Goal: Information Seeking & Learning: Stay updated

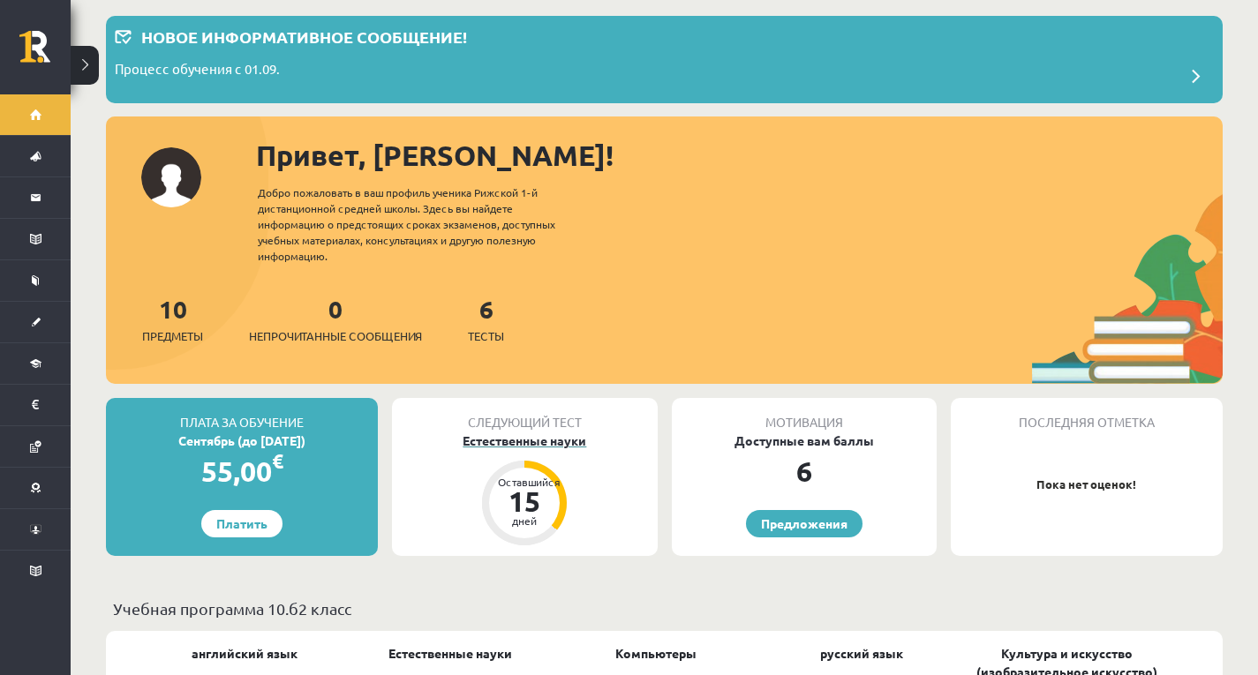
scroll to position [88, 0]
click at [556, 437] on font "Естественные науки" at bounding box center [524, 440] width 124 height 16
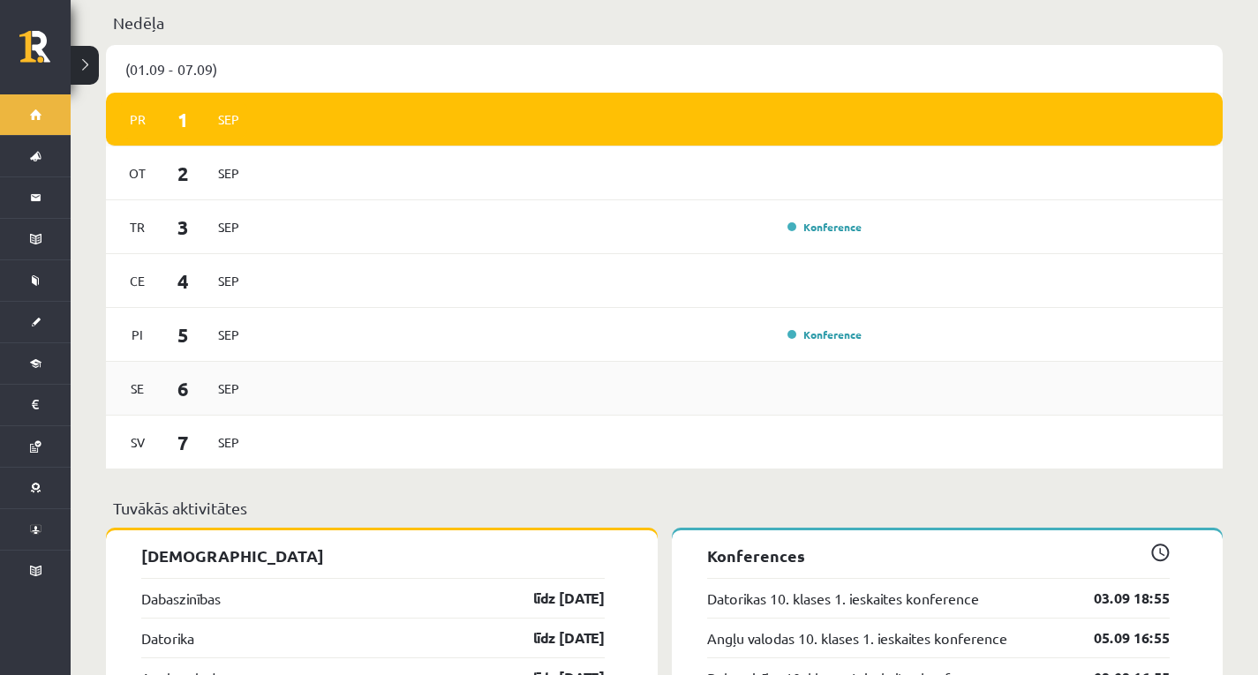
scroll to position [971, 0]
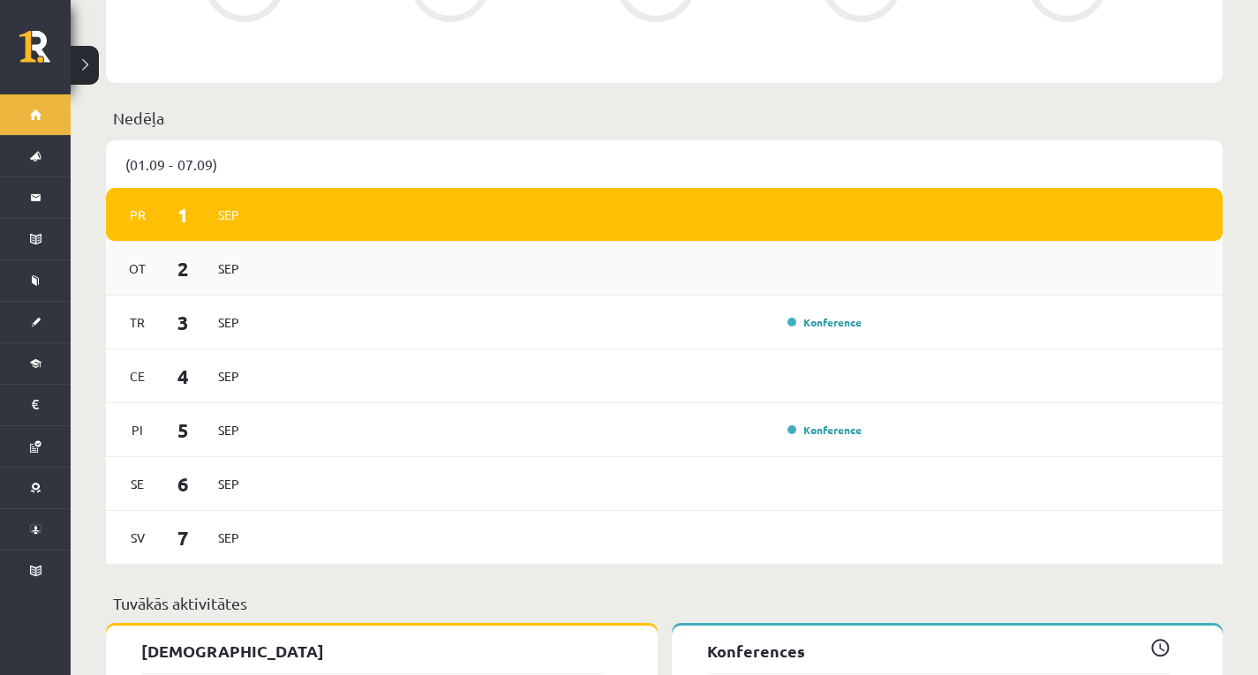
click at [434, 258] on div "Ot [DATE]" at bounding box center [664, 269] width 1116 height 54
click at [820, 315] on link "Konference" at bounding box center [824, 322] width 74 height 14
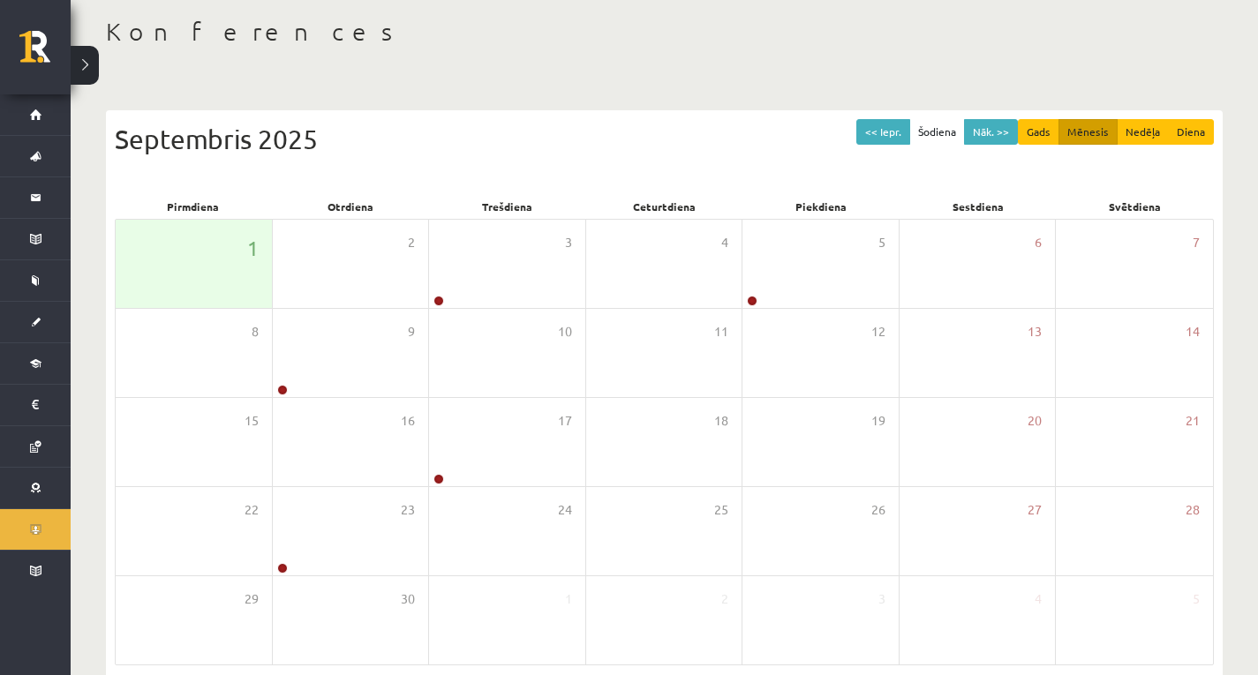
scroll to position [88, 0]
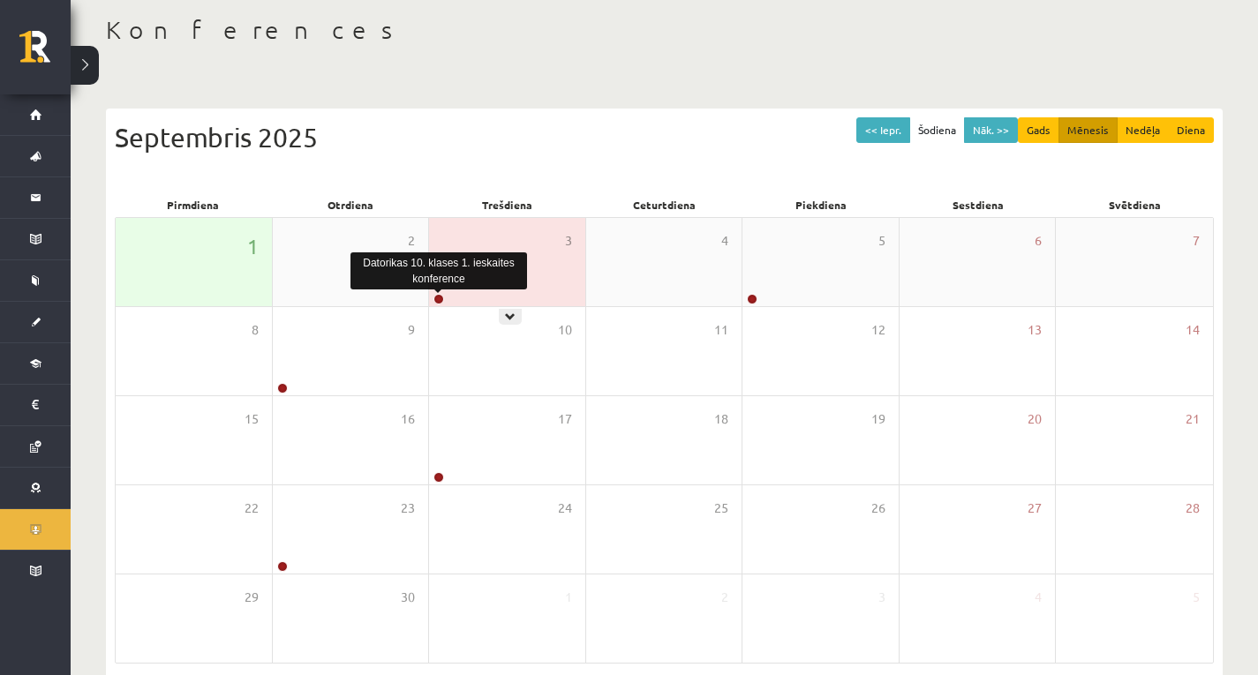
click at [439, 297] on link at bounding box center [438, 299] width 11 height 11
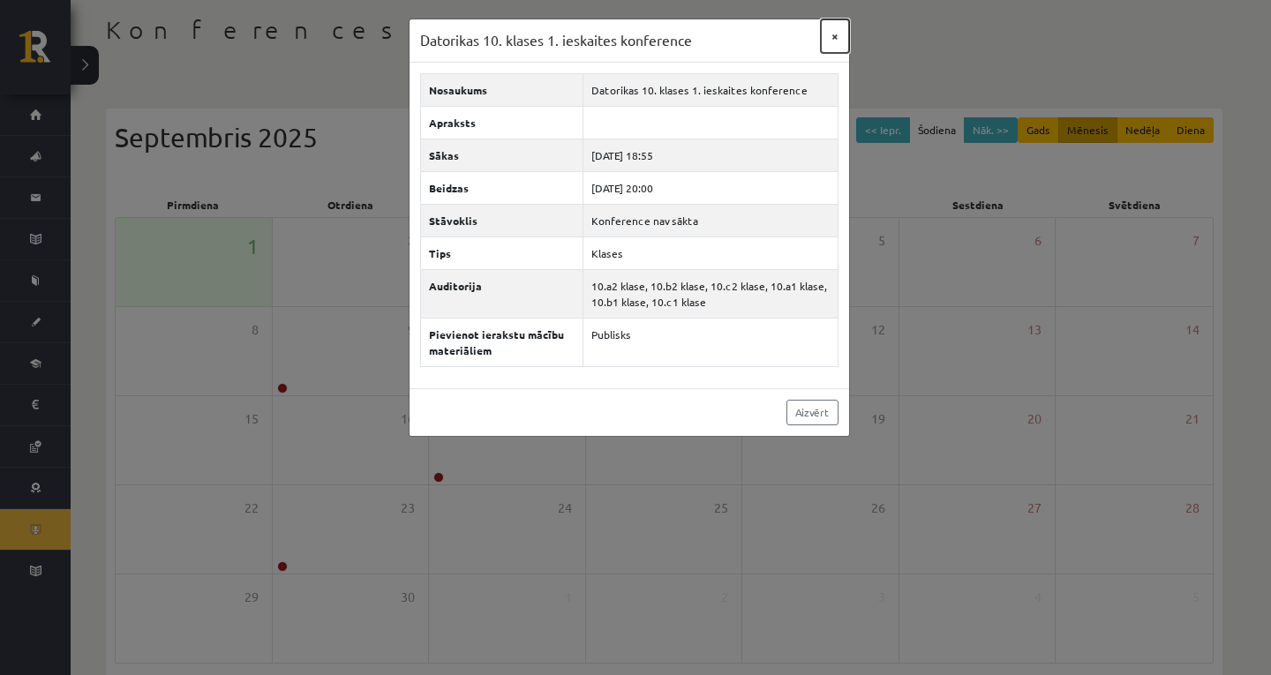
click at [837, 37] on button "×" at bounding box center [835, 36] width 28 height 34
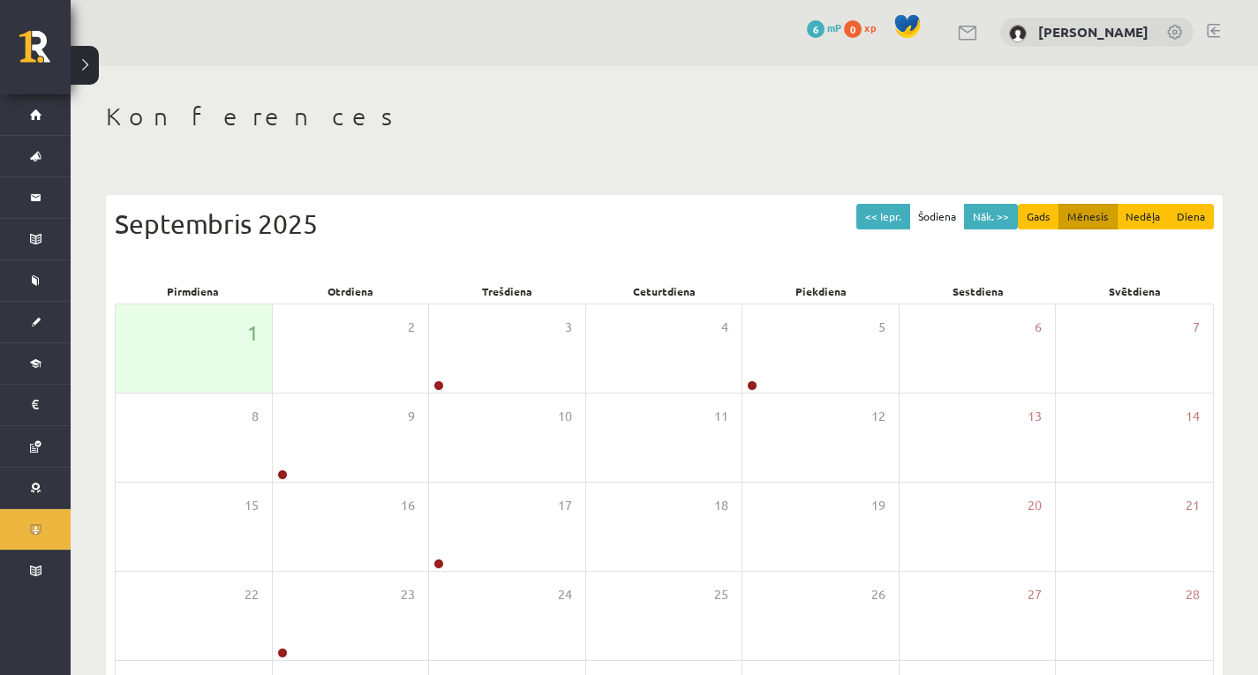
scroll to position [0, 0]
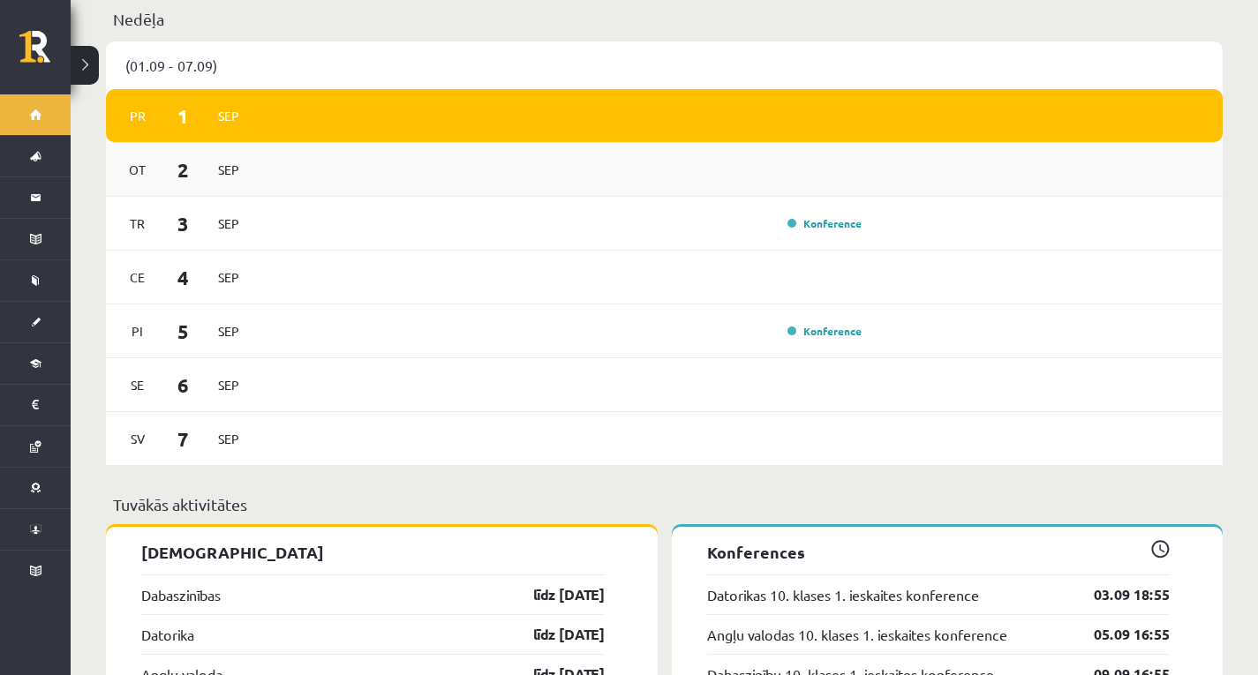
scroll to position [1158, 0]
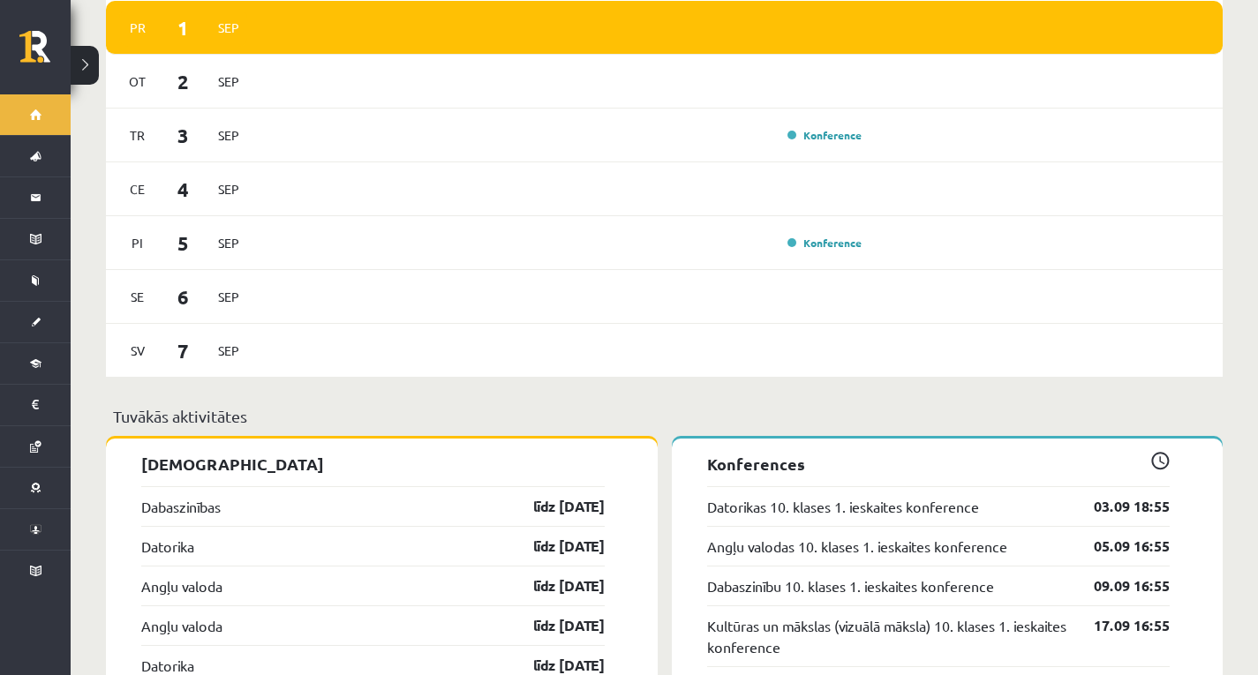
click at [1027, 526] on div "Angļu valodas 10. klases 1. ieskaites konference 05.09 16:55" at bounding box center [938, 546] width 463 height 40
click at [837, 236] on link "Konference" at bounding box center [824, 243] width 74 height 14
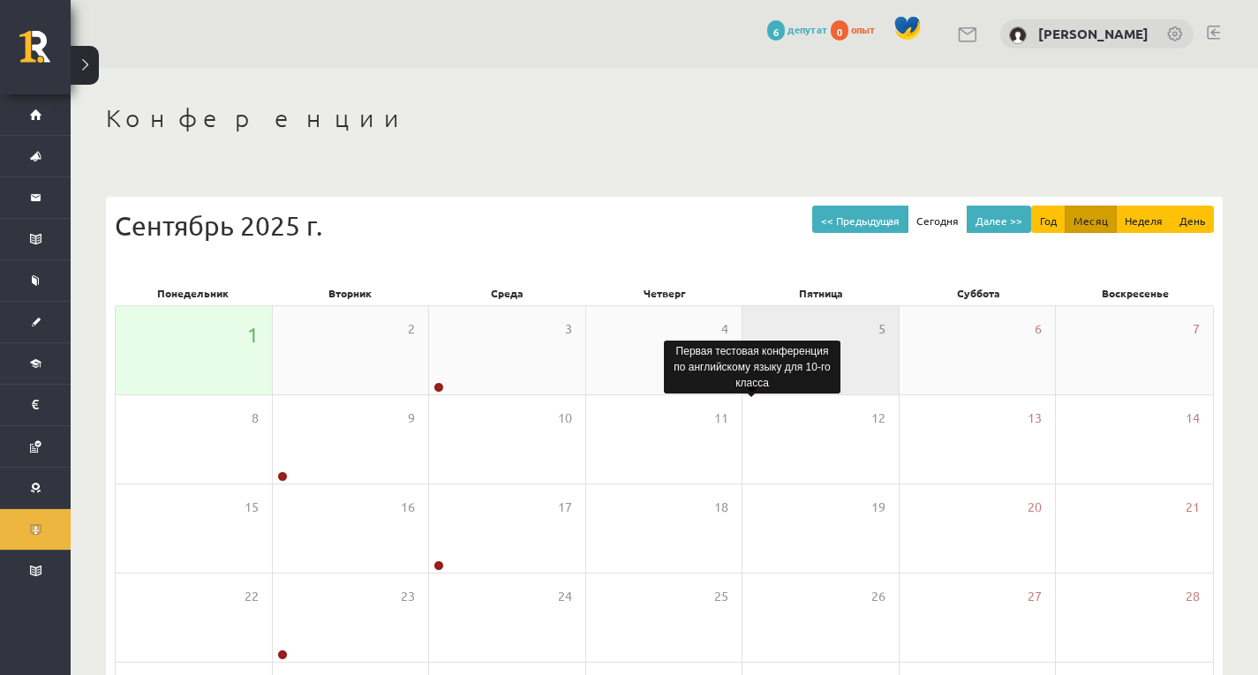
click at [752, 387] on body "0 Подарки 6 депутат 0 опыт Лорета Вейгуле Дом Текущие события Как учиться в eSC…" at bounding box center [629, 337] width 1258 height 675
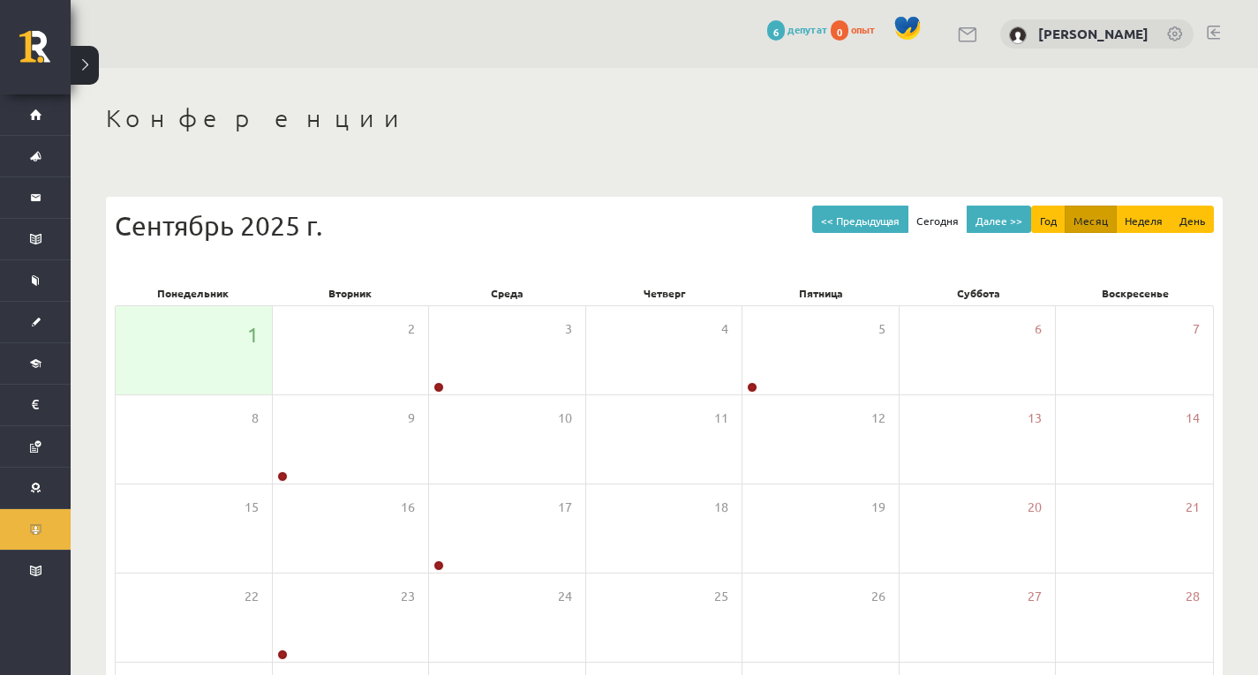
click at [759, 255] on div "<< Предыдущая Сегодня Далее >> Год Месяц Неделя День Сентябрь 2025 г." at bounding box center [664, 243] width 1099 height 75
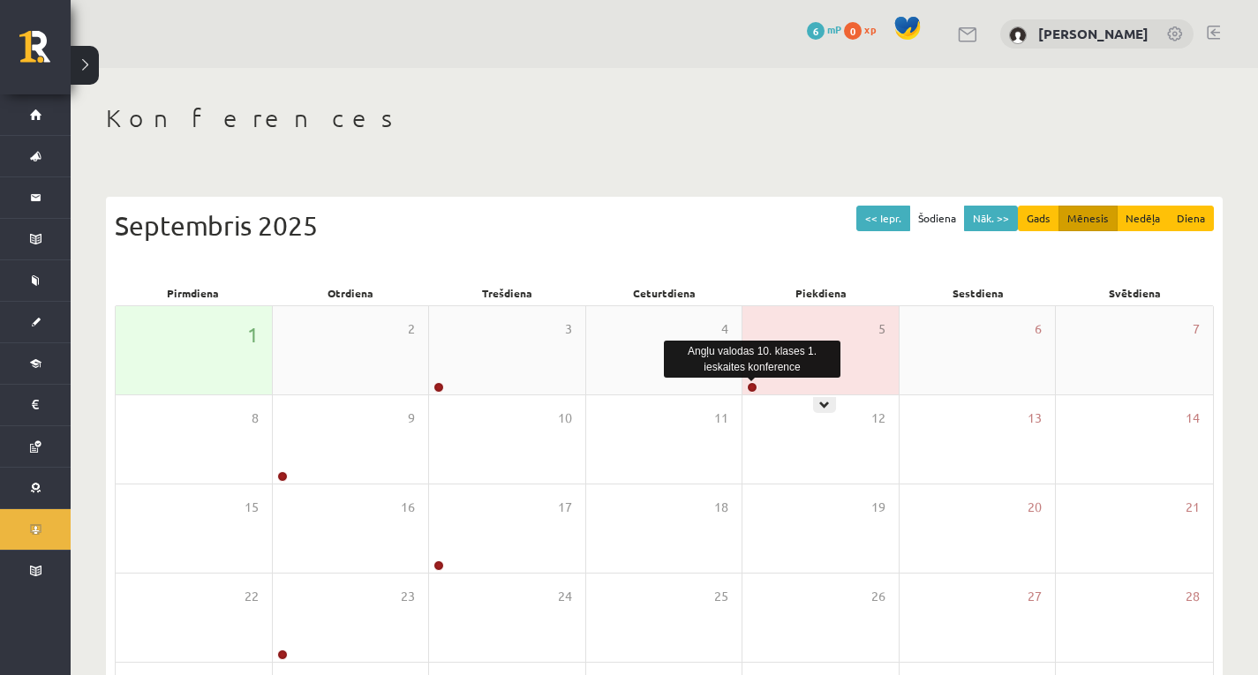
click at [752, 385] on link at bounding box center [752, 387] width 11 height 11
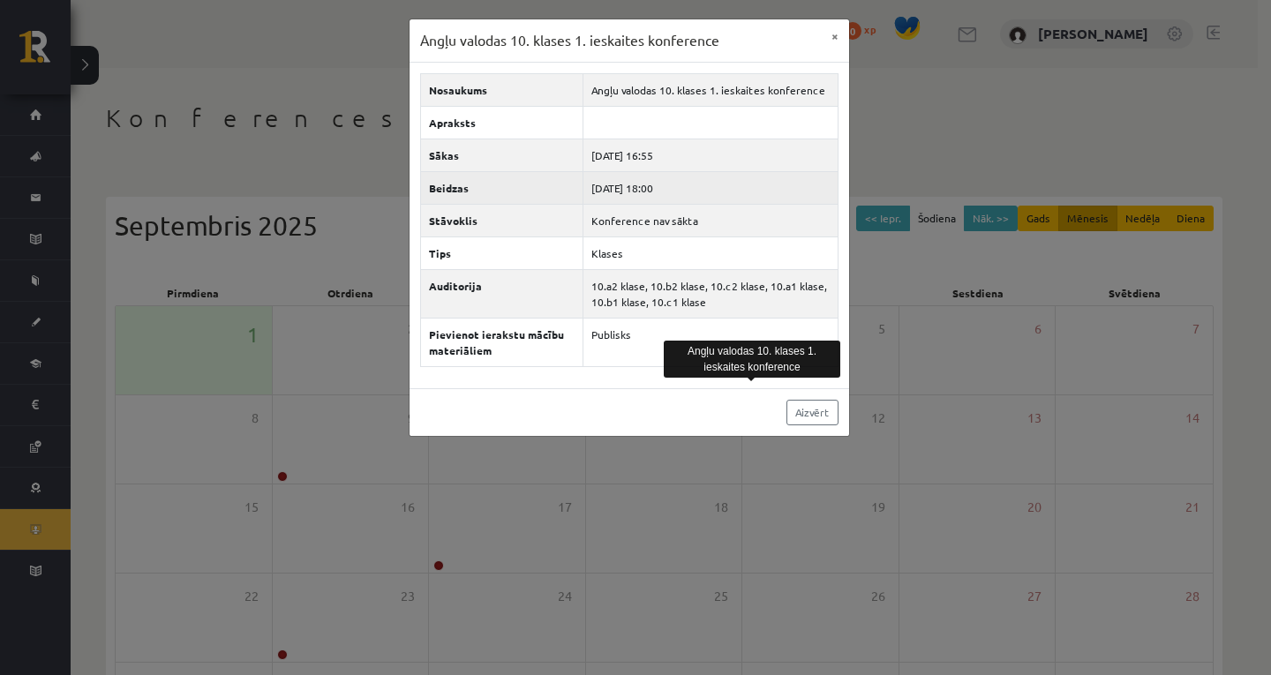
click at [720, 198] on td "2025-09-05 18:00" at bounding box center [710, 187] width 254 height 33
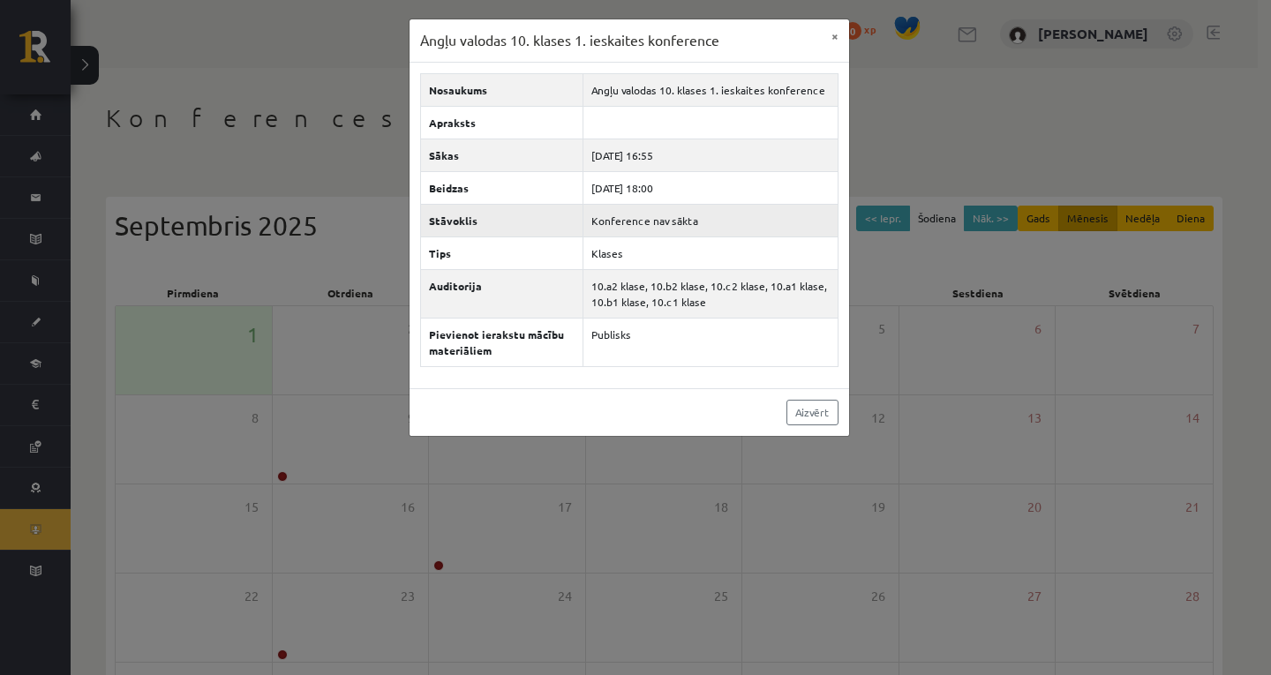
click at [718, 236] on td "Konference nav sākta" at bounding box center [710, 220] width 254 height 33
click at [833, 35] on button "×" at bounding box center [835, 36] width 28 height 34
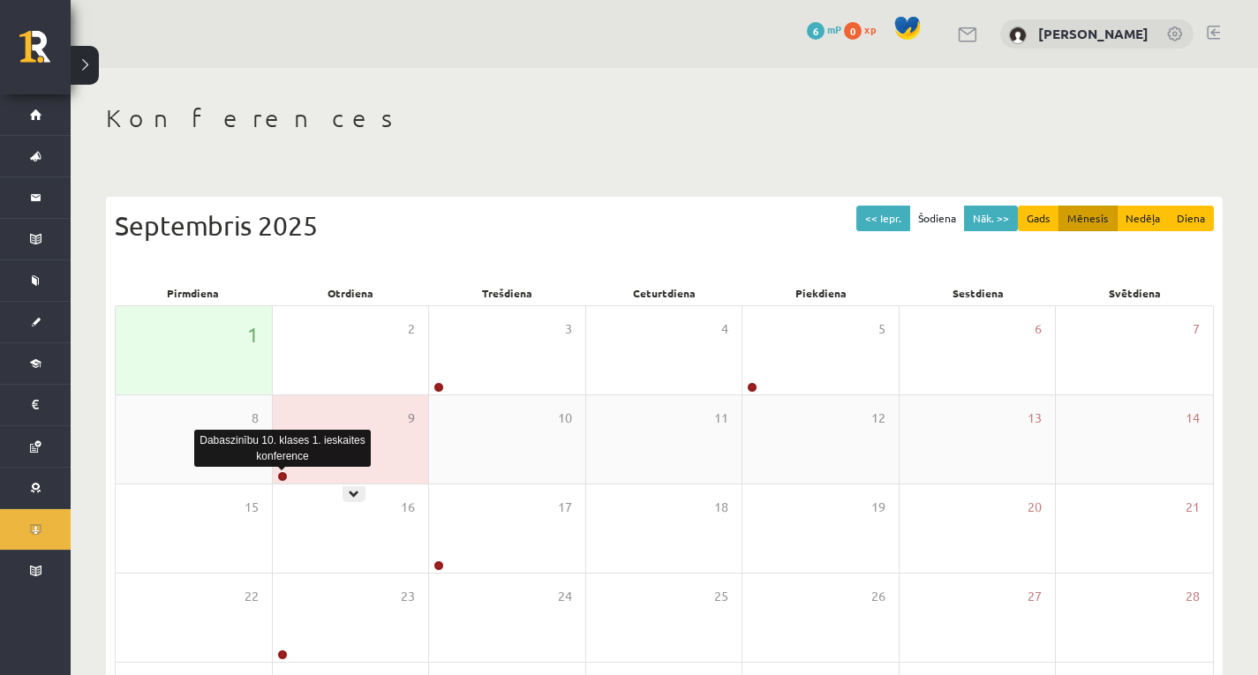
click at [283, 476] on link at bounding box center [282, 476] width 11 height 11
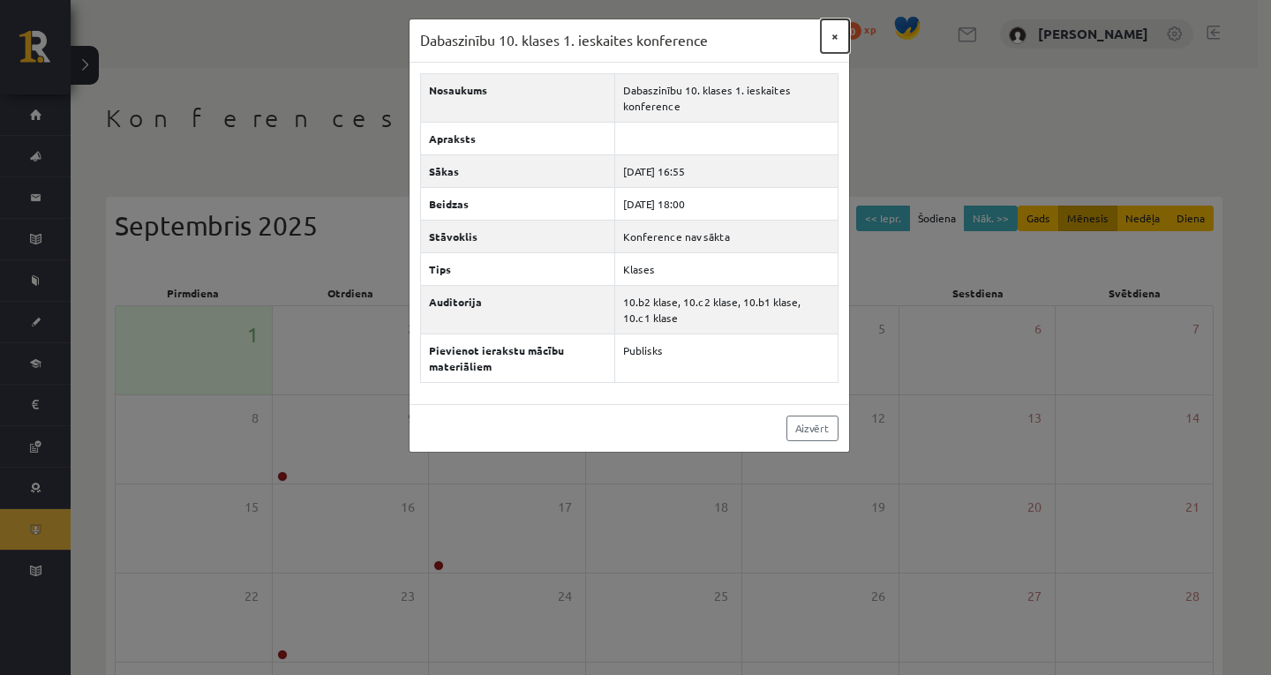
click at [834, 34] on button "×" at bounding box center [835, 36] width 28 height 34
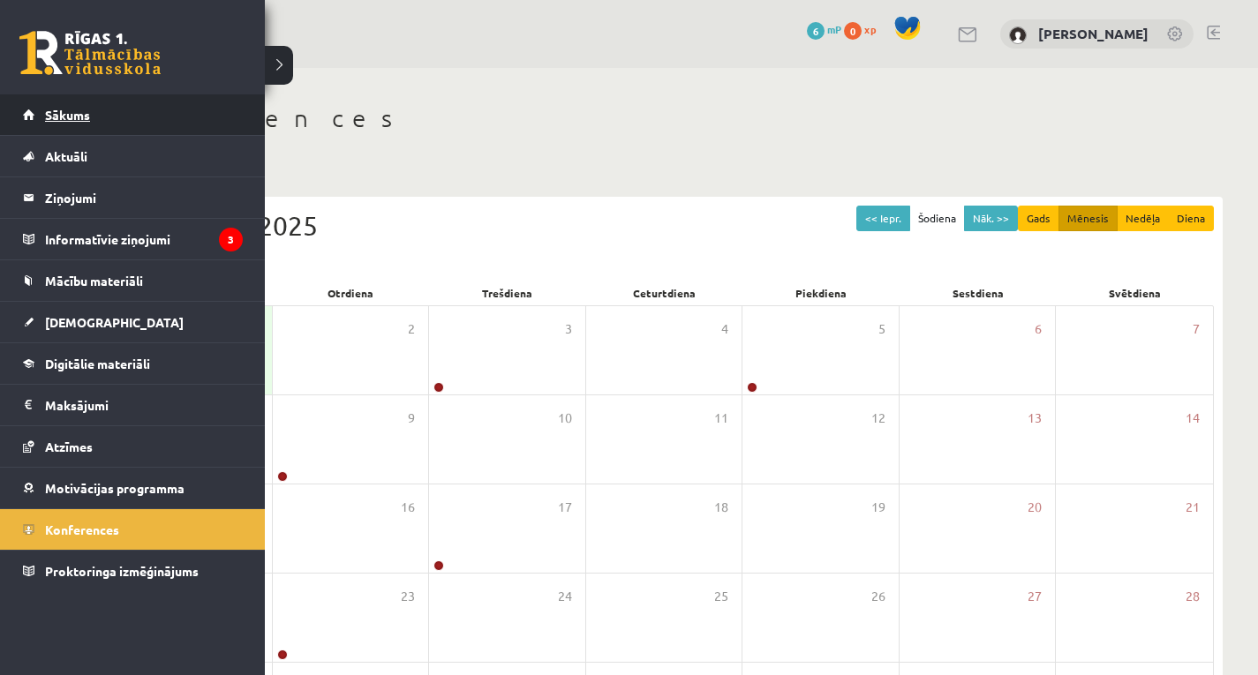
click at [61, 114] on span "Sākums" at bounding box center [67, 115] width 45 height 16
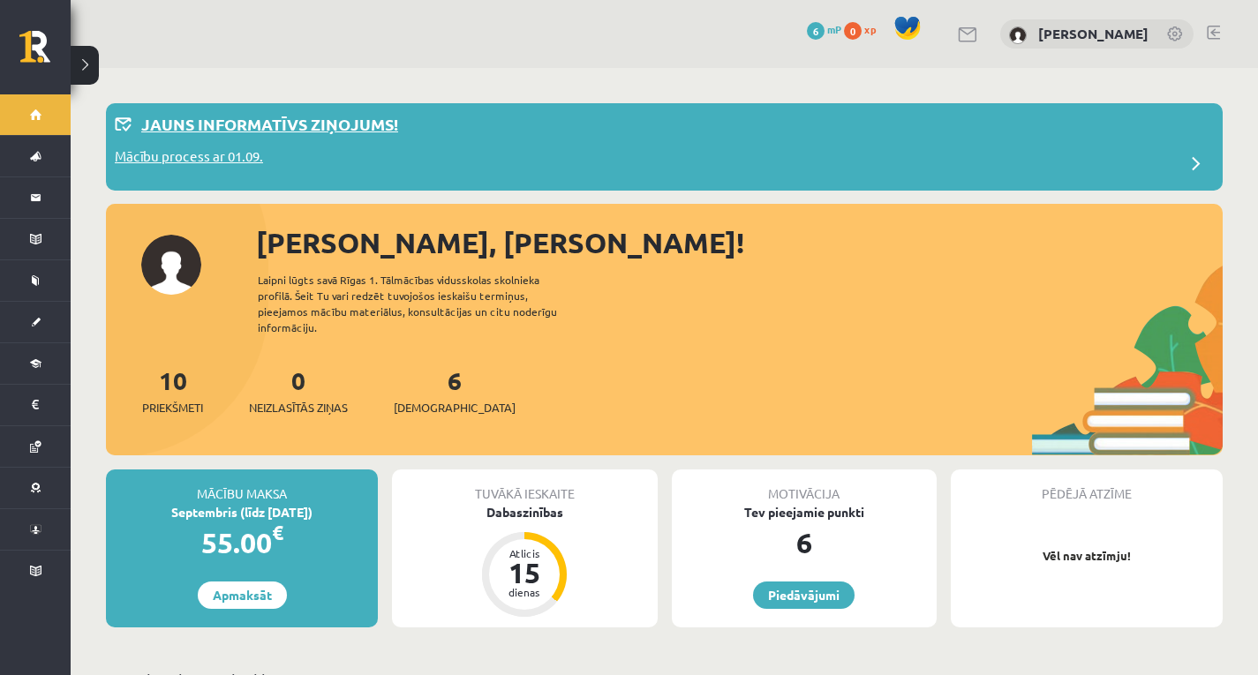
click at [244, 153] on p "Mācību process ar 01.09." at bounding box center [189, 158] width 148 height 25
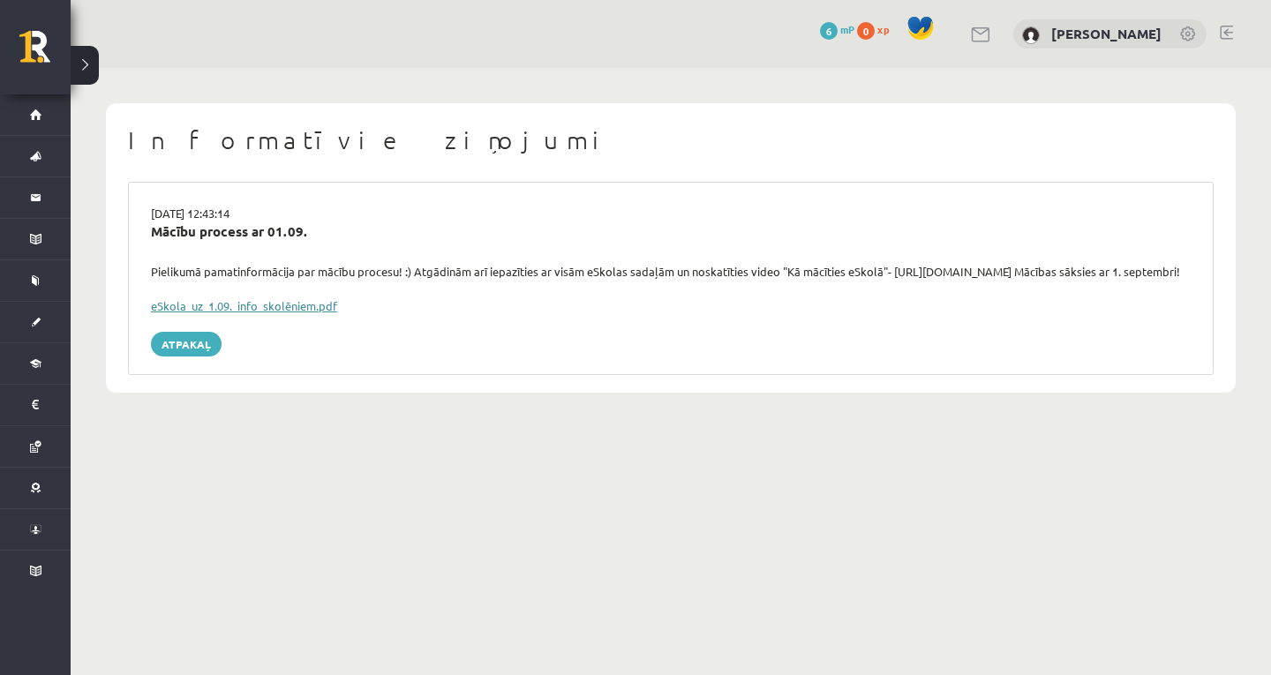
click at [297, 313] on link "eSkola_uz_1.09._info_skolēniem.pdf" at bounding box center [244, 305] width 186 height 15
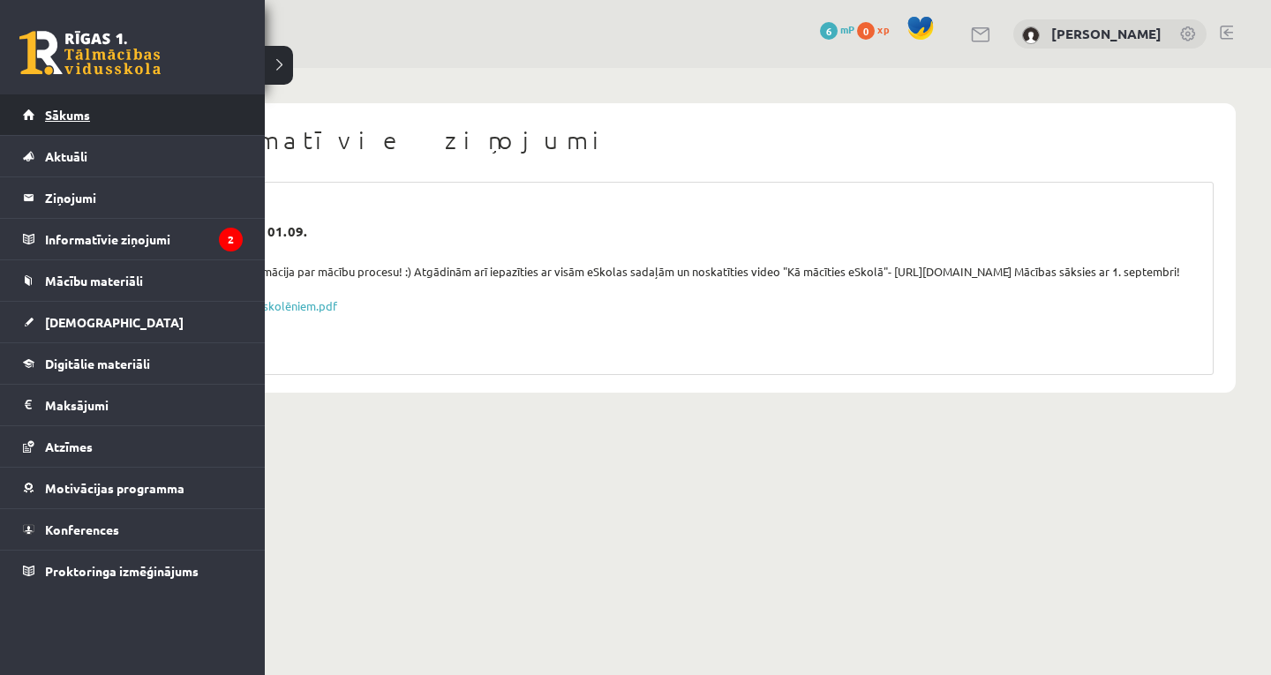
click at [57, 117] on span "Sākums" at bounding box center [67, 115] width 45 height 16
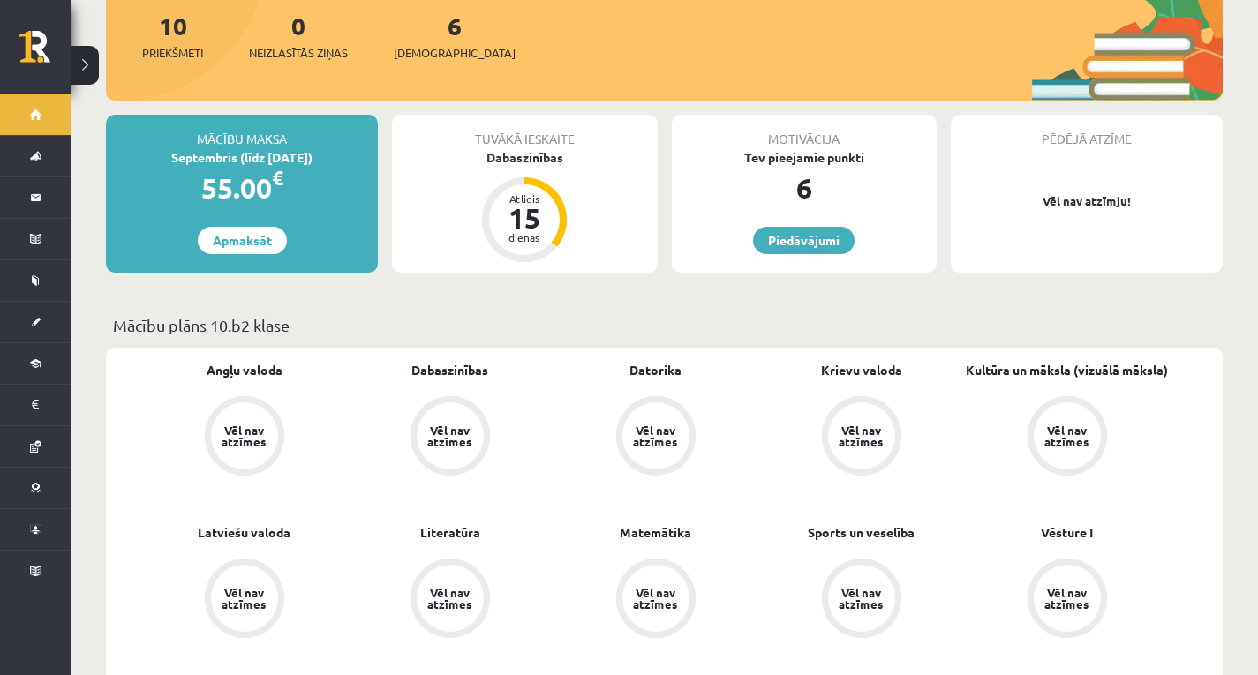
scroll to position [353, 0]
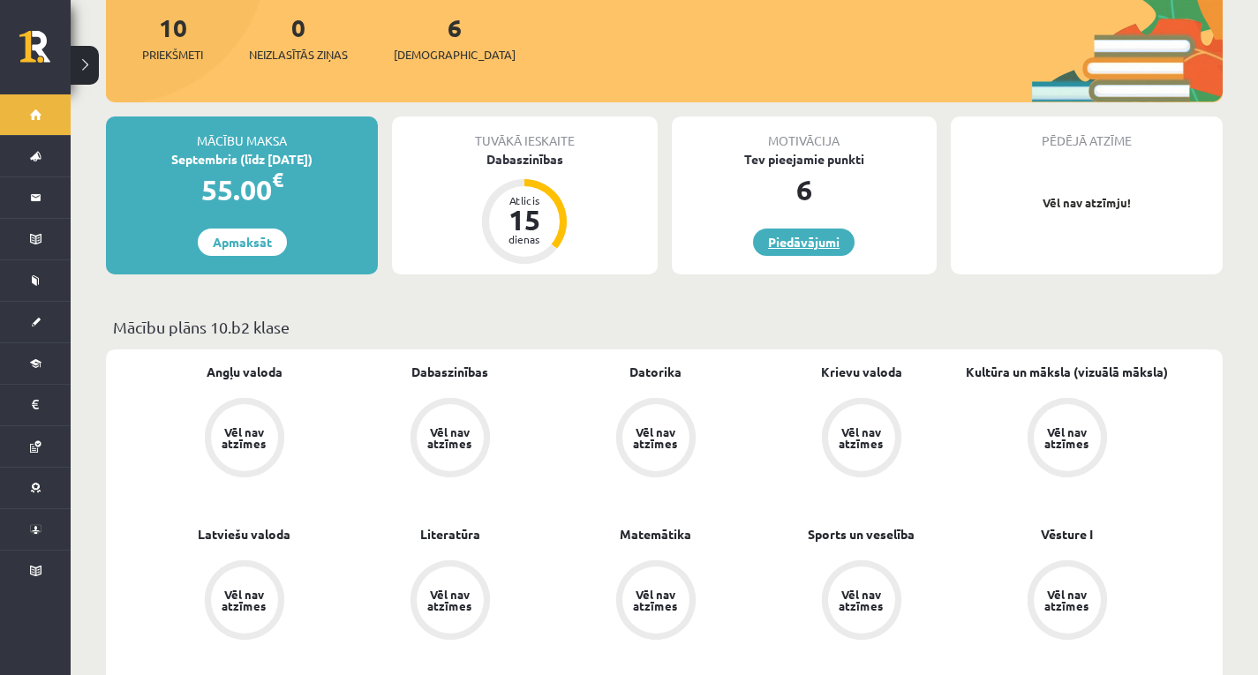
click at [788, 239] on link "Piedāvājumi" at bounding box center [803, 242] width 101 height 27
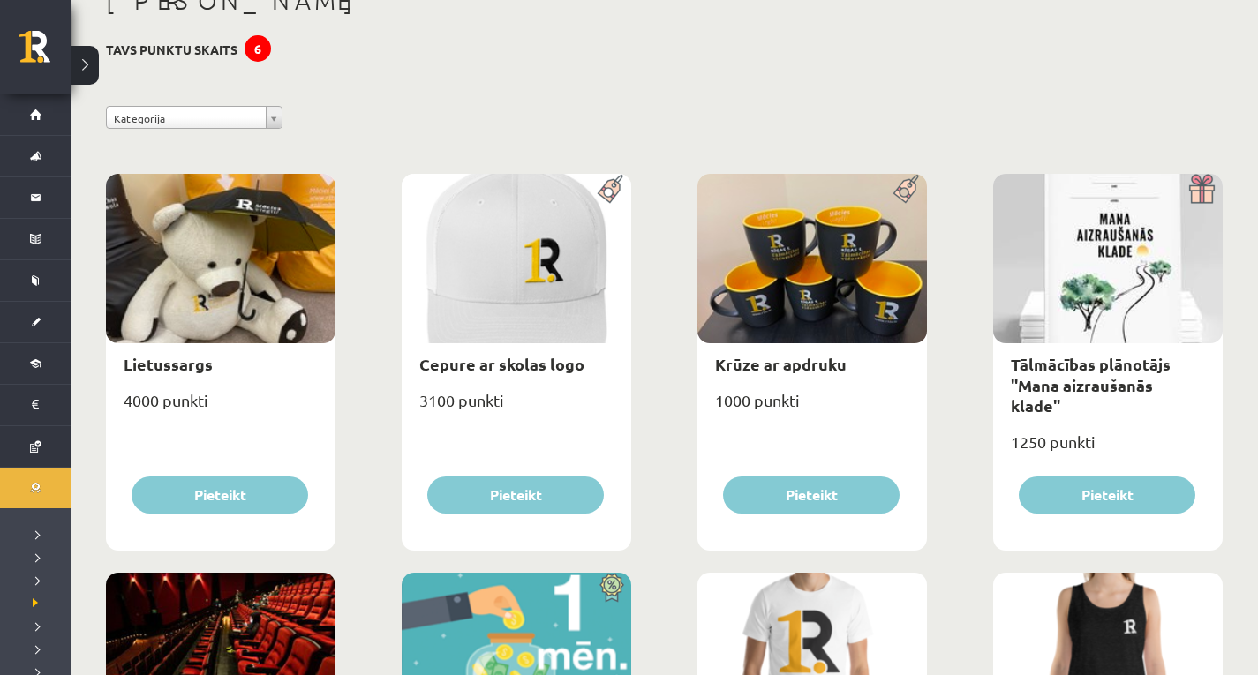
scroll to position [176, 0]
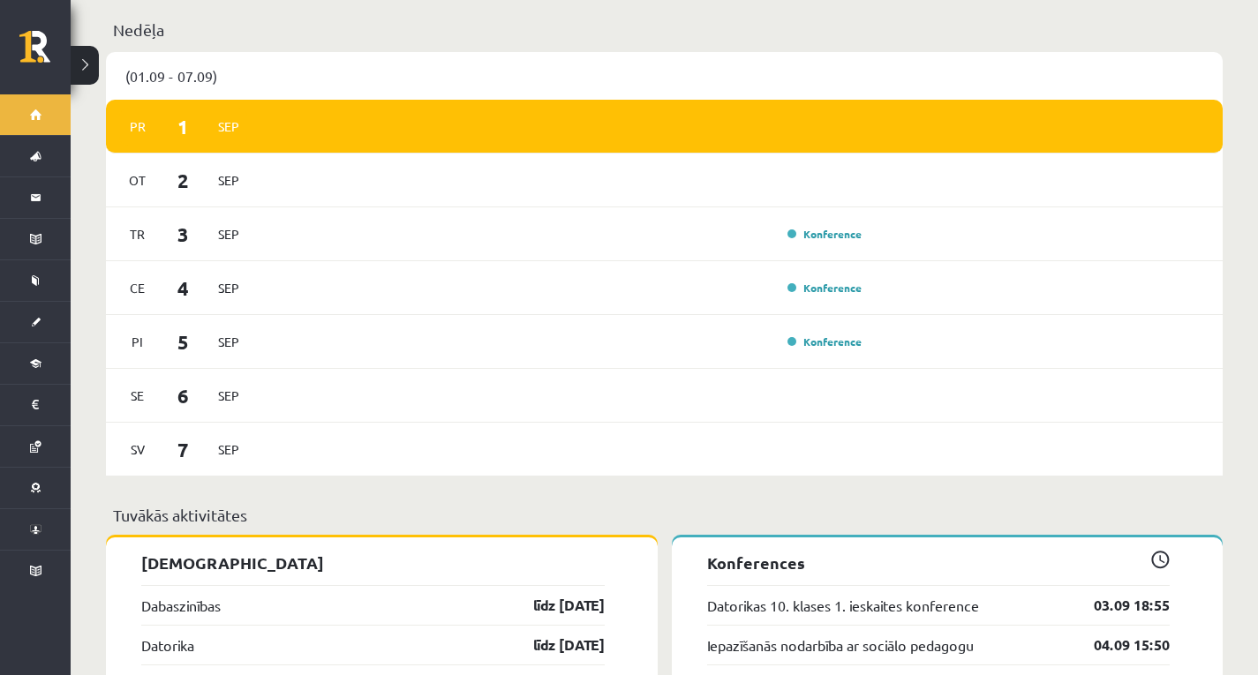
scroll to position [971, 0]
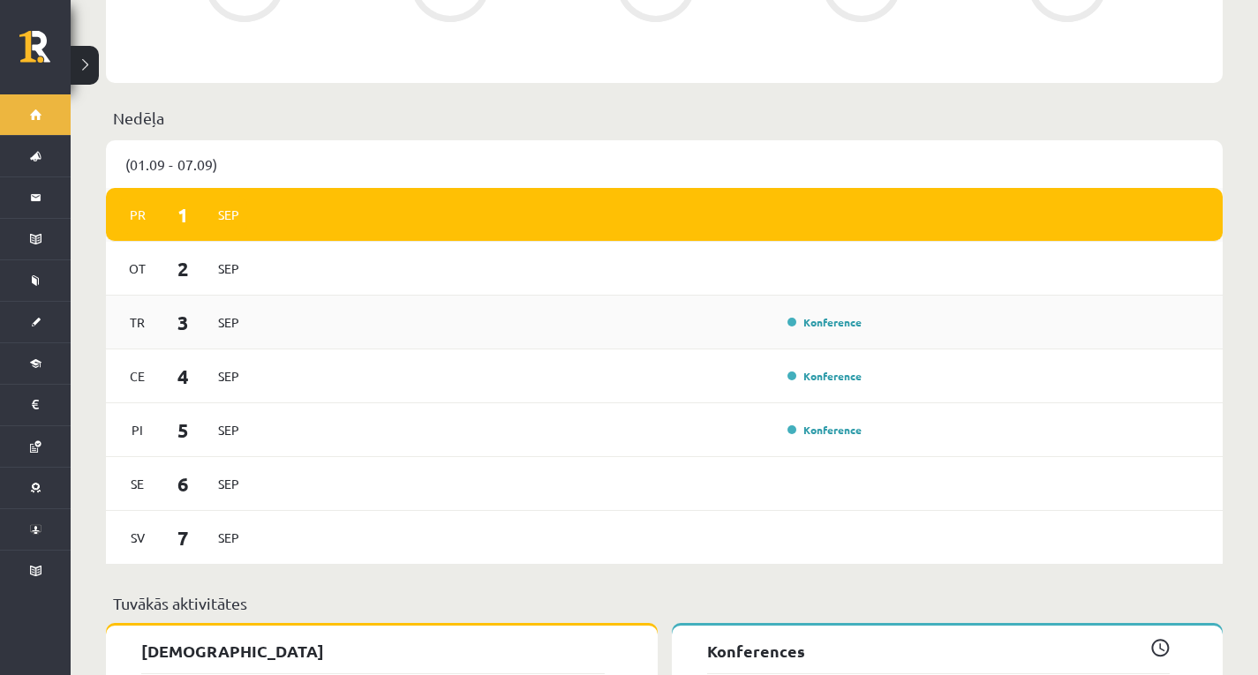
click at [793, 298] on div "Tr 3 Sep Konference" at bounding box center [664, 323] width 1116 height 54
click at [793, 313] on div "Konference" at bounding box center [822, 322] width 88 height 18
click at [849, 315] on link "Konference" at bounding box center [824, 322] width 74 height 14
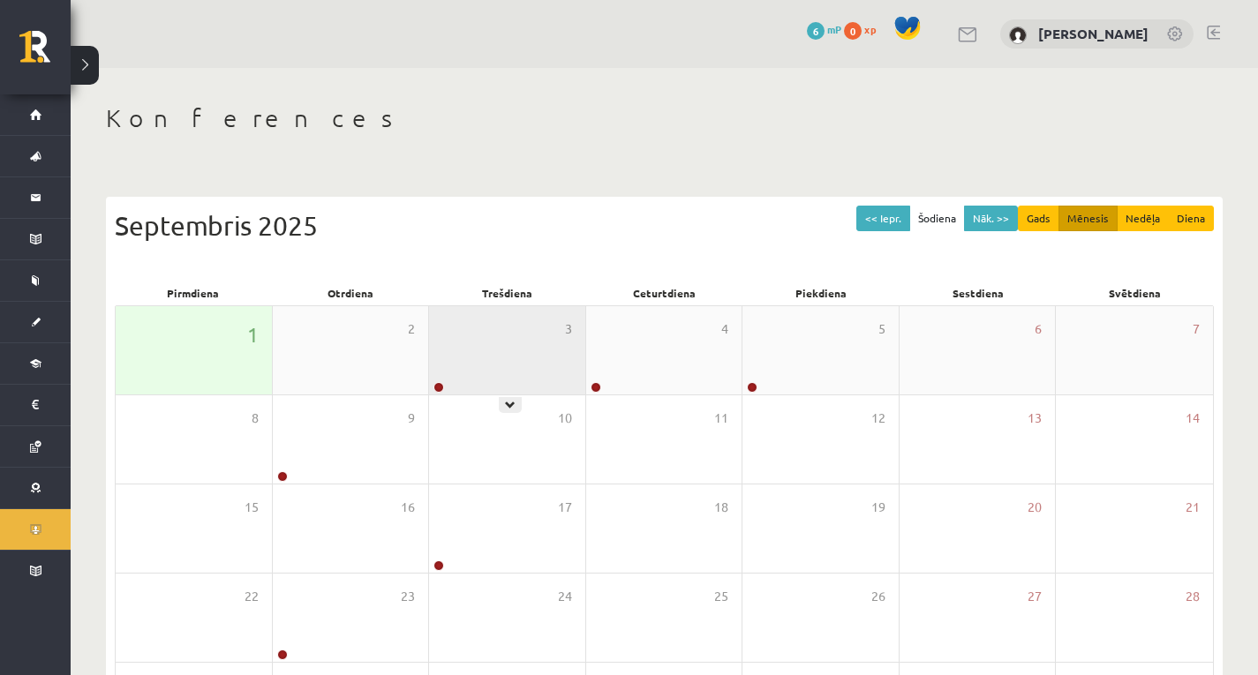
click at [483, 361] on div "3" at bounding box center [507, 350] width 156 height 88
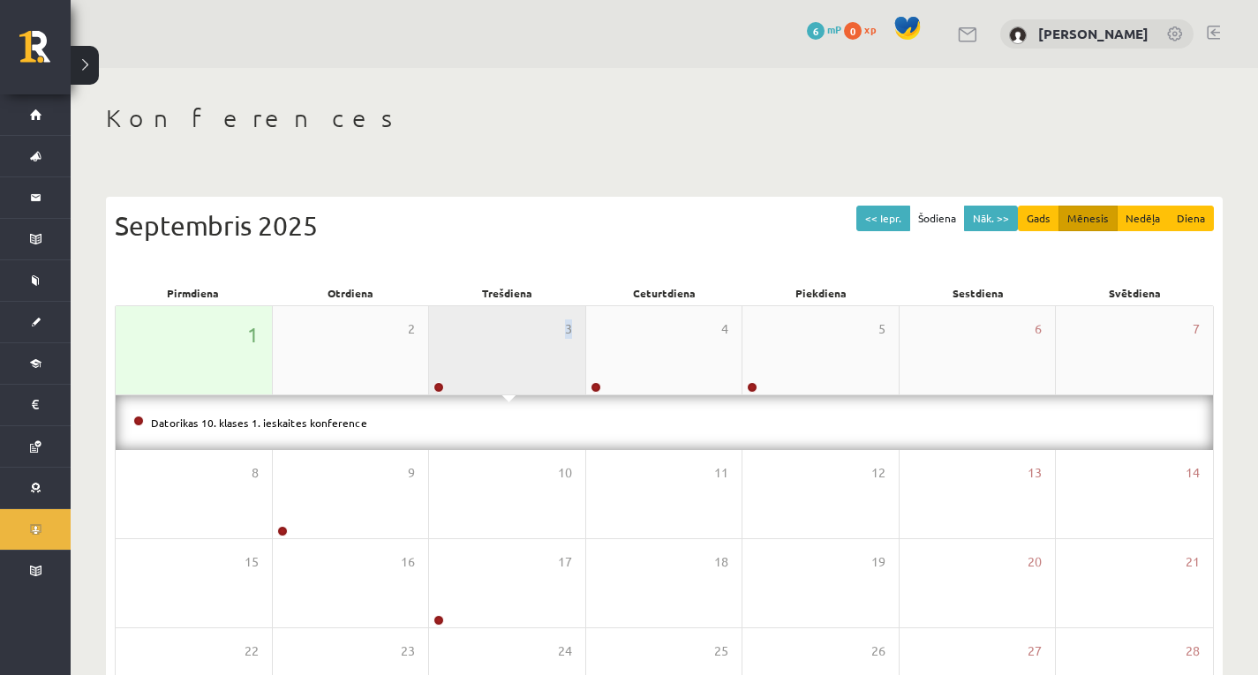
click at [483, 361] on div "3" at bounding box center [507, 350] width 156 height 88
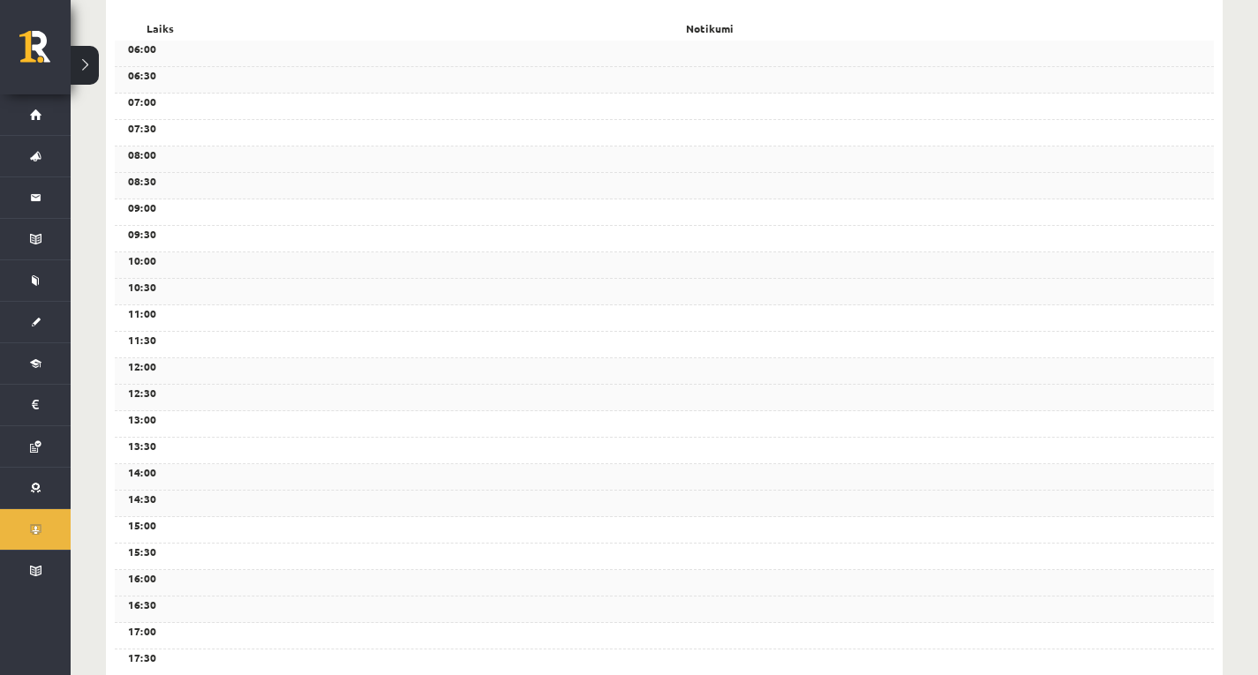
scroll to position [568, 0]
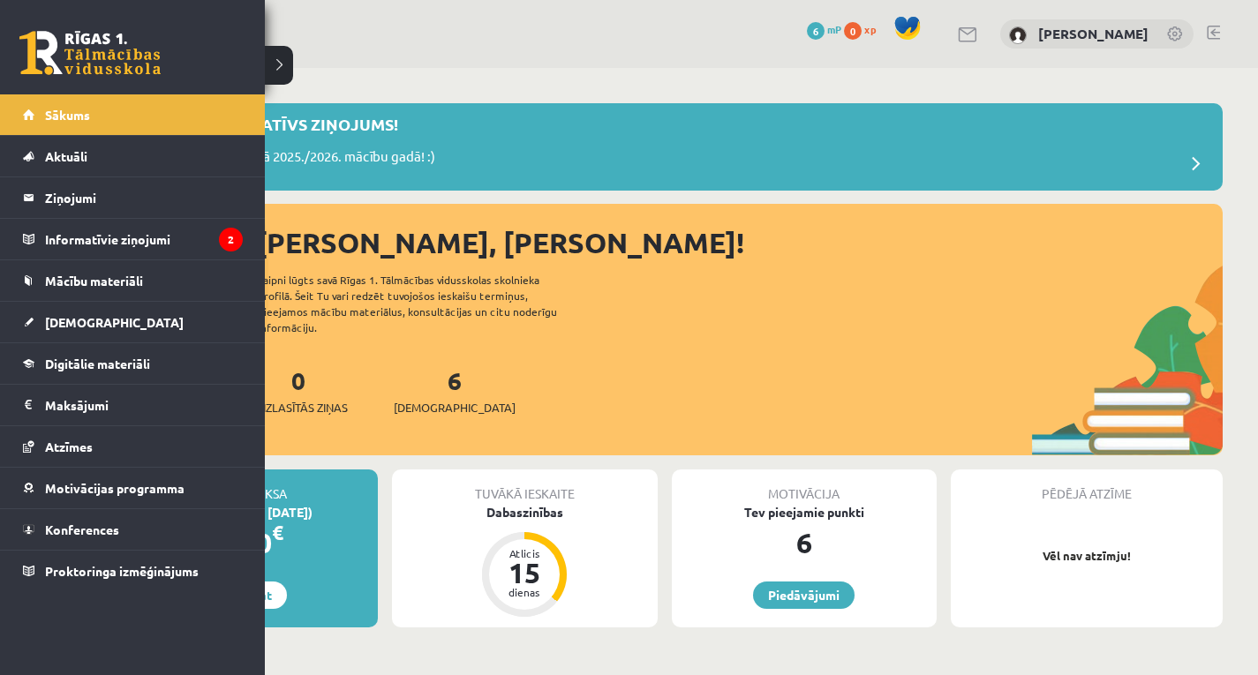
scroll to position [971, 0]
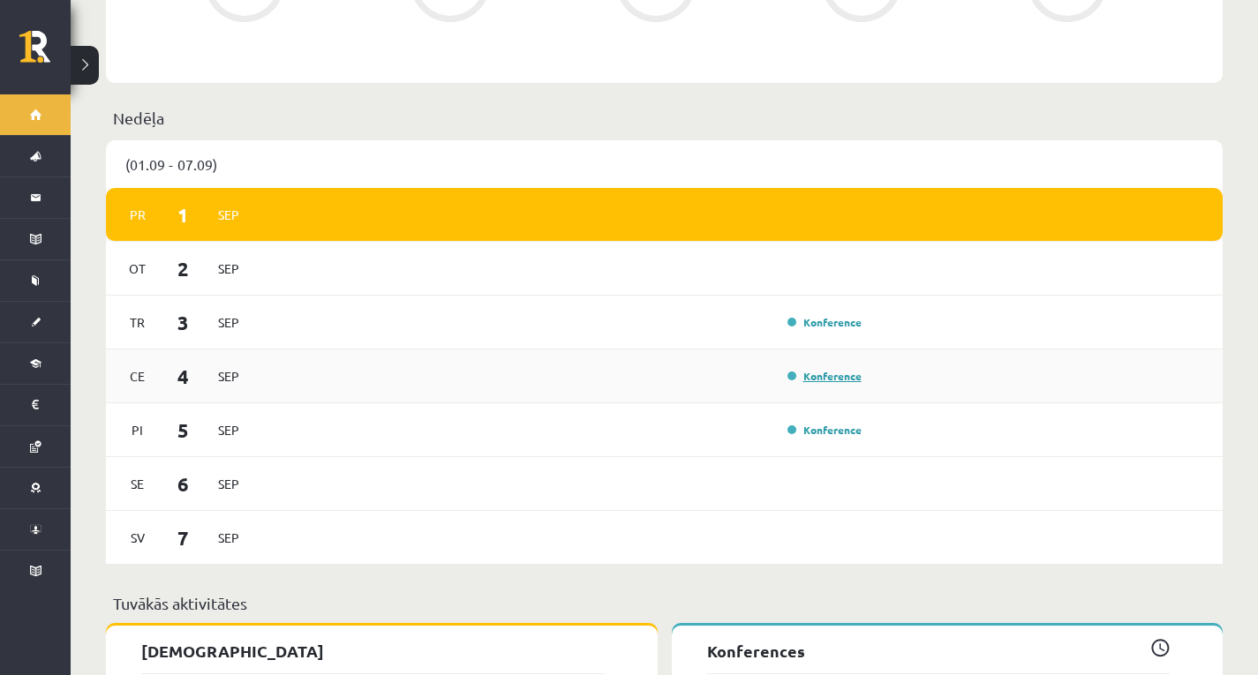
click at [830, 369] on link "Konference" at bounding box center [824, 376] width 74 height 14
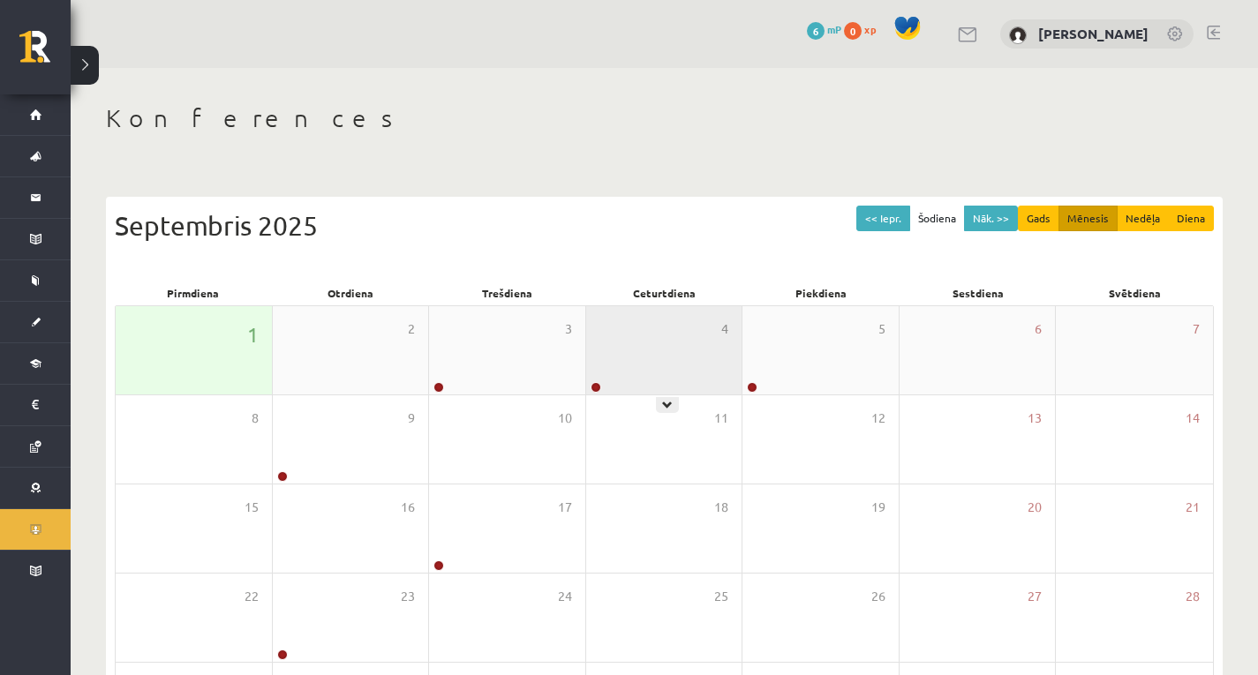
click at [605, 383] on div "4" at bounding box center [664, 350] width 156 height 88
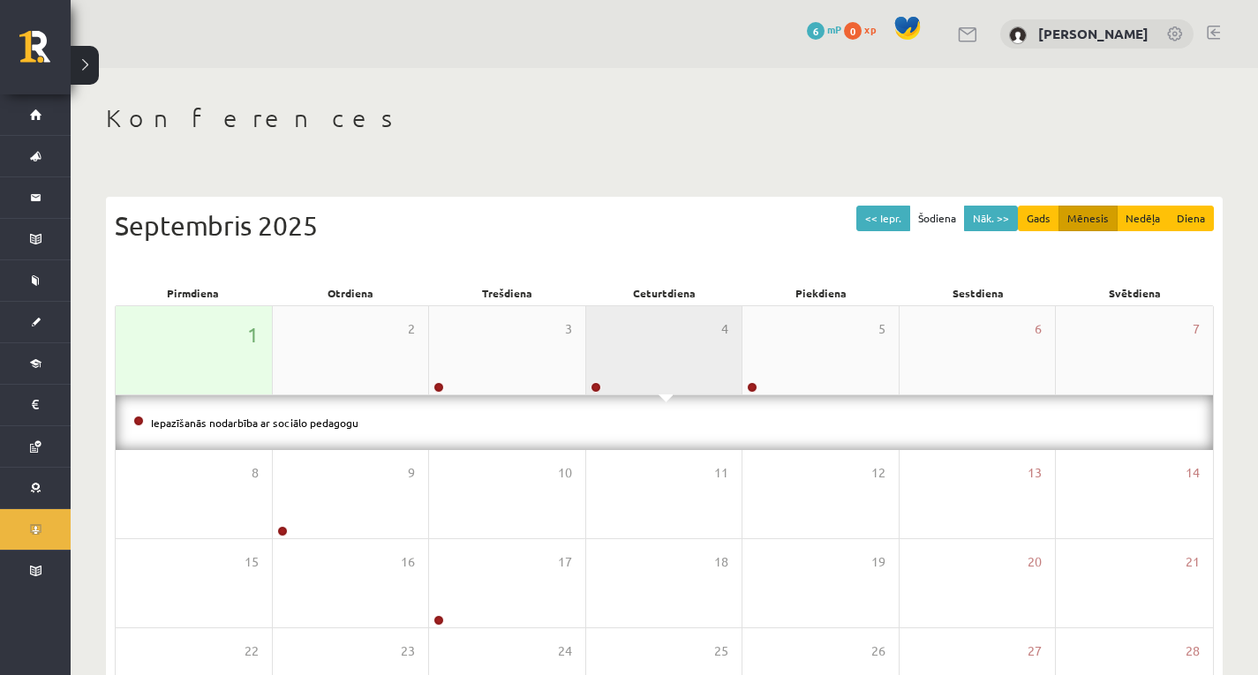
click at [623, 364] on div "4" at bounding box center [664, 350] width 156 height 88
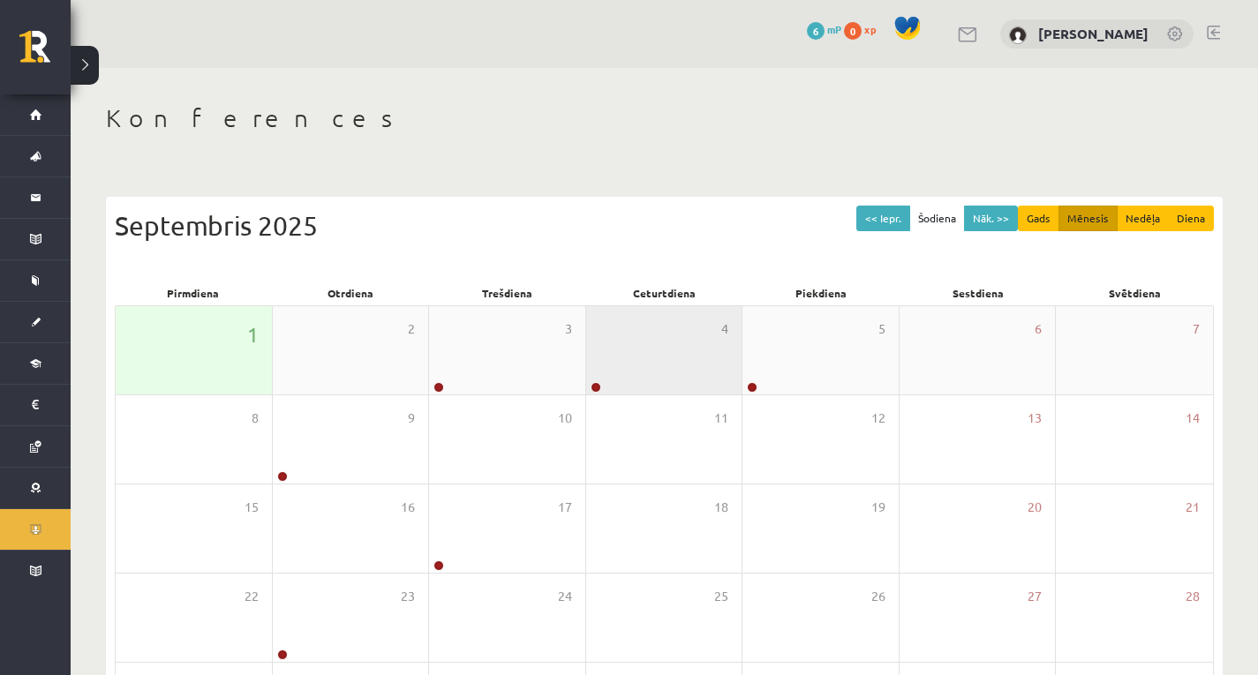
click at [611, 357] on div "4" at bounding box center [664, 350] width 156 height 88
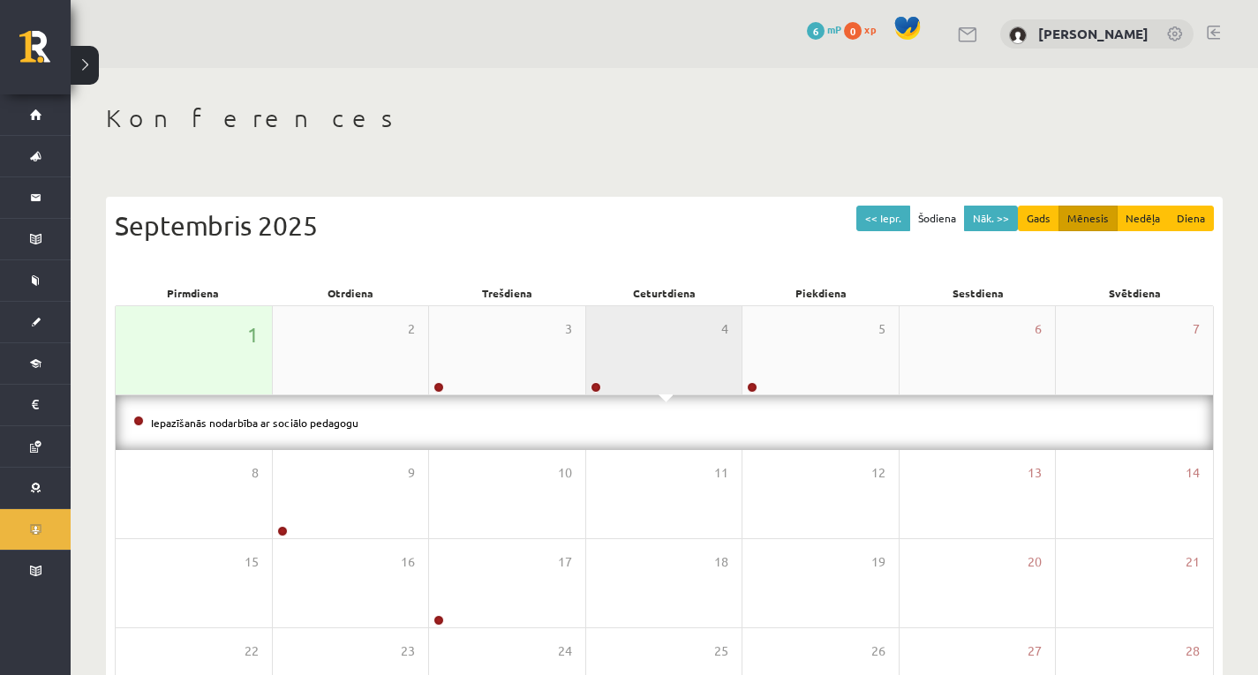
drag, startPoint x: 606, startPoint y: 385, endPoint x: 598, endPoint y: 389, distance: 9.1
click at [606, 386] on div "4" at bounding box center [664, 350] width 156 height 88
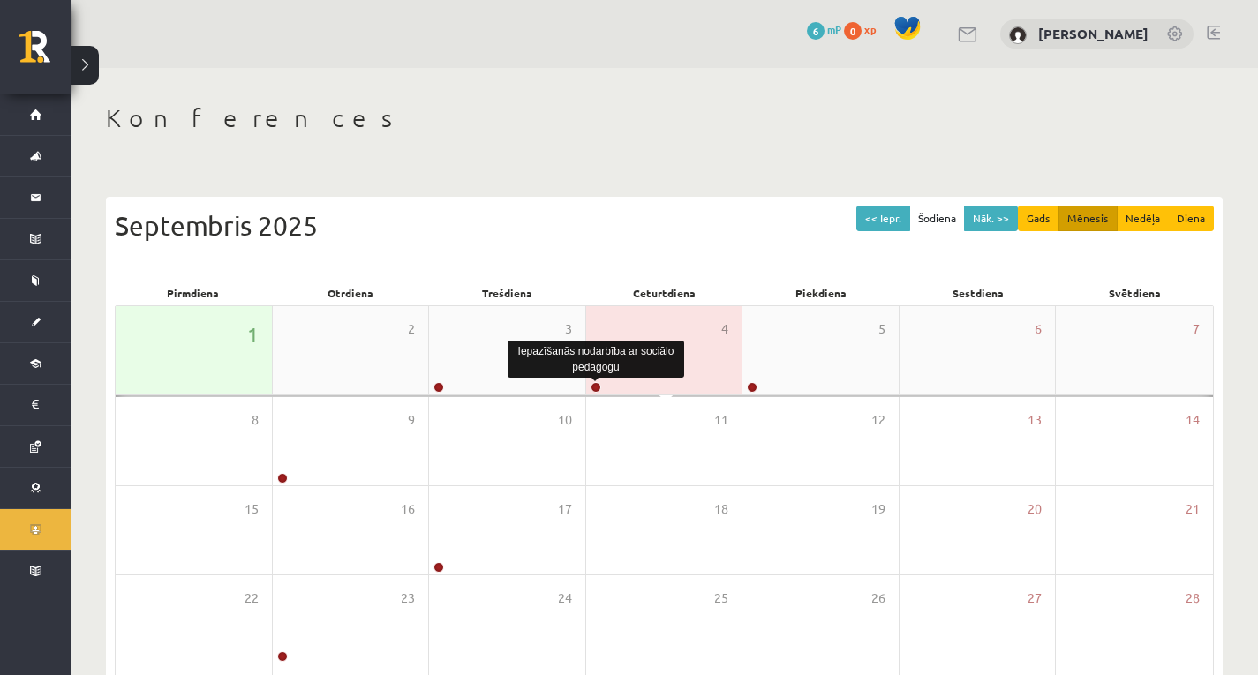
click at [597, 389] on link at bounding box center [595, 387] width 11 height 11
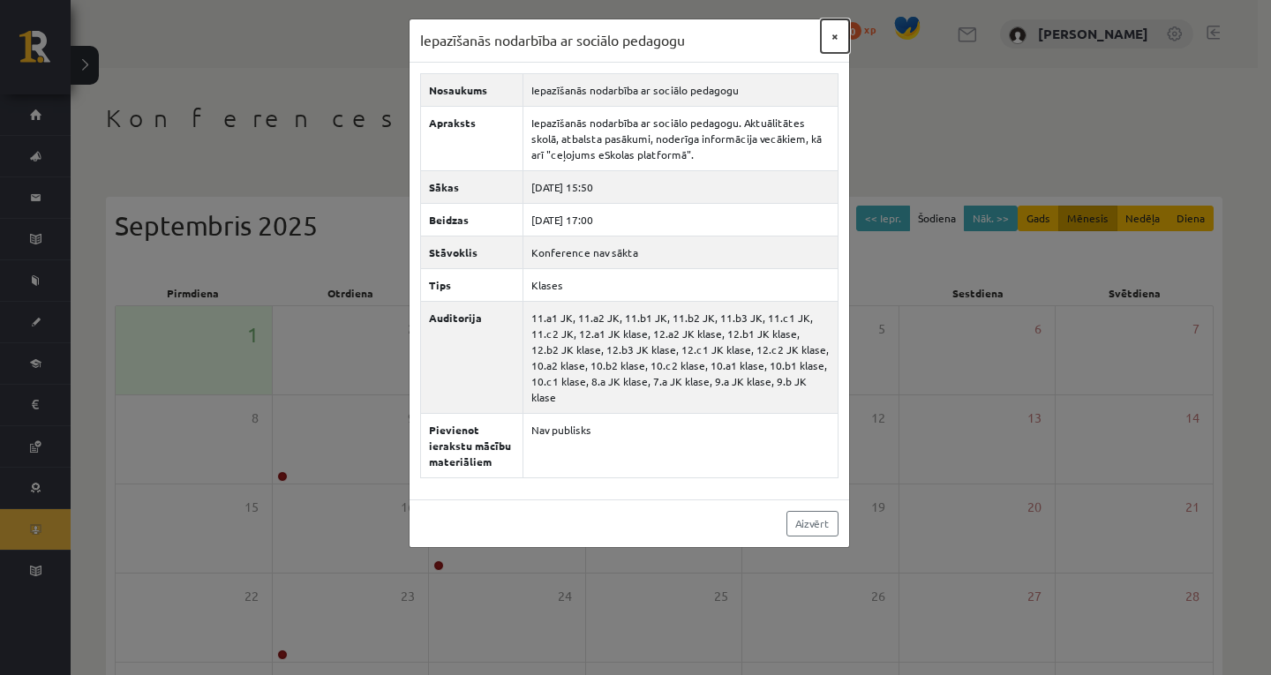
click at [841, 33] on button "×" at bounding box center [835, 36] width 28 height 34
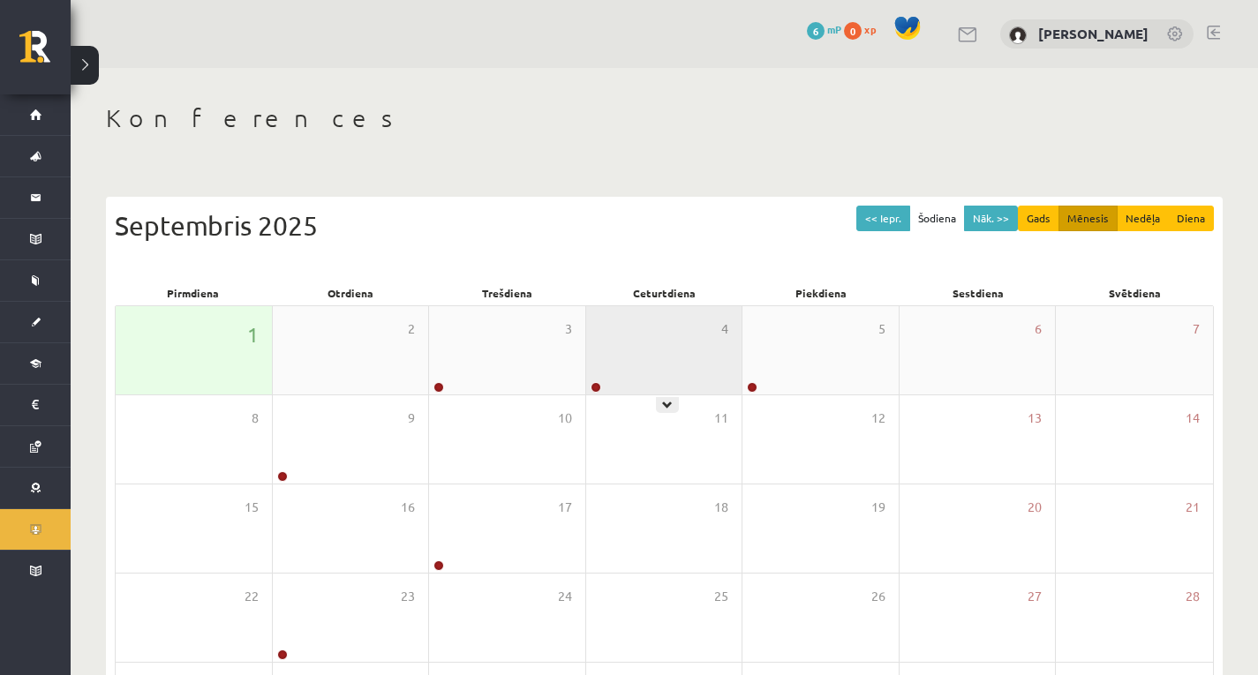
click at [634, 372] on div "4" at bounding box center [664, 350] width 156 height 88
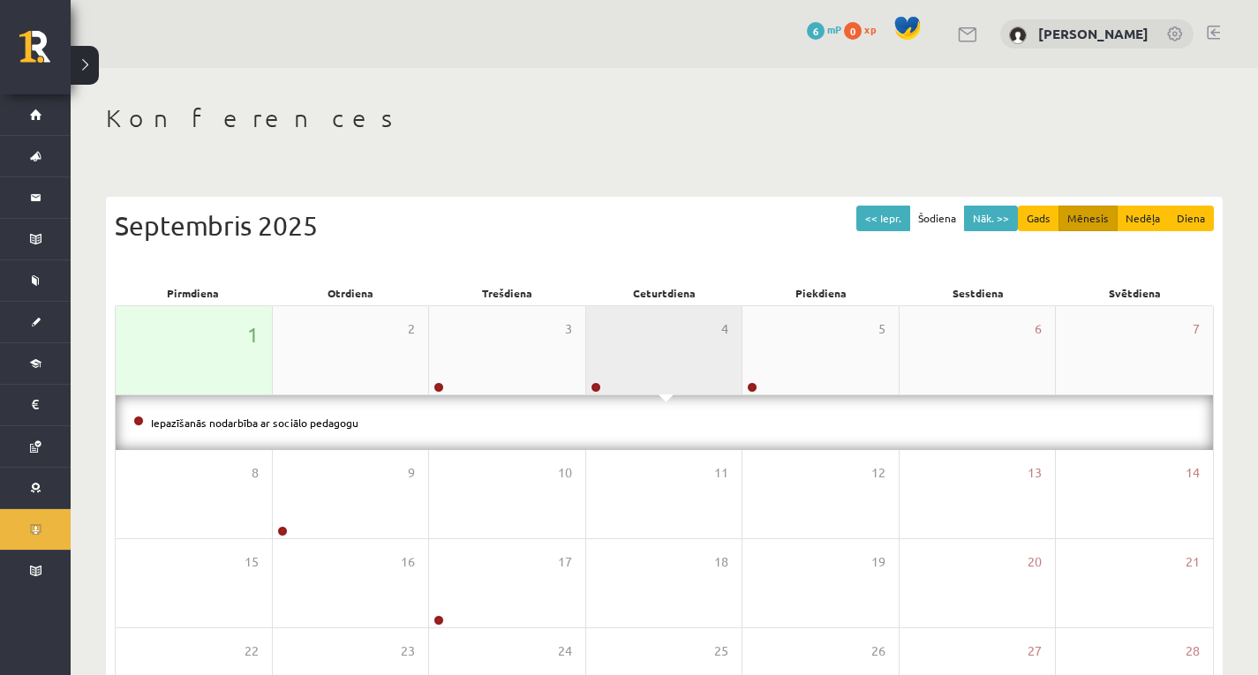
click at [648, 355] on div "4" at bounding box center [664, 350] width 156 height 88
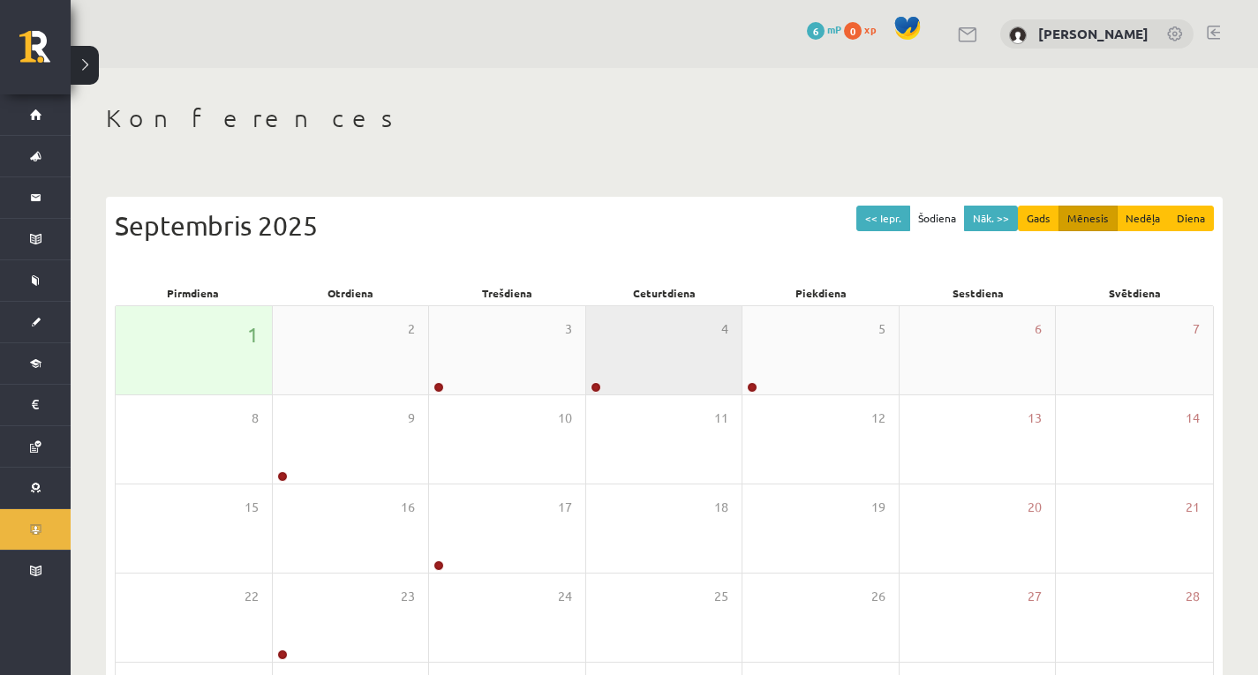
click at [641, 353] on div "4" at bounding box center [664, 350] width 156 height 88
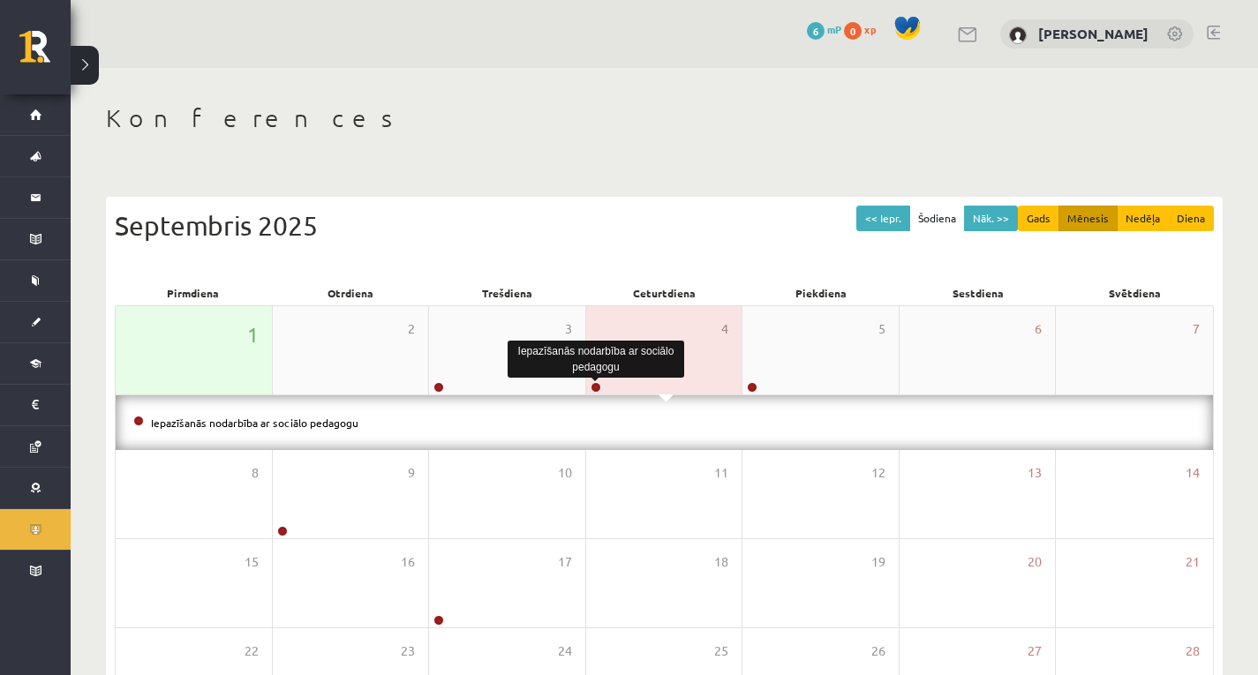
click at [592, 387] on link at bounding box center [595, 387] width 11 height 11
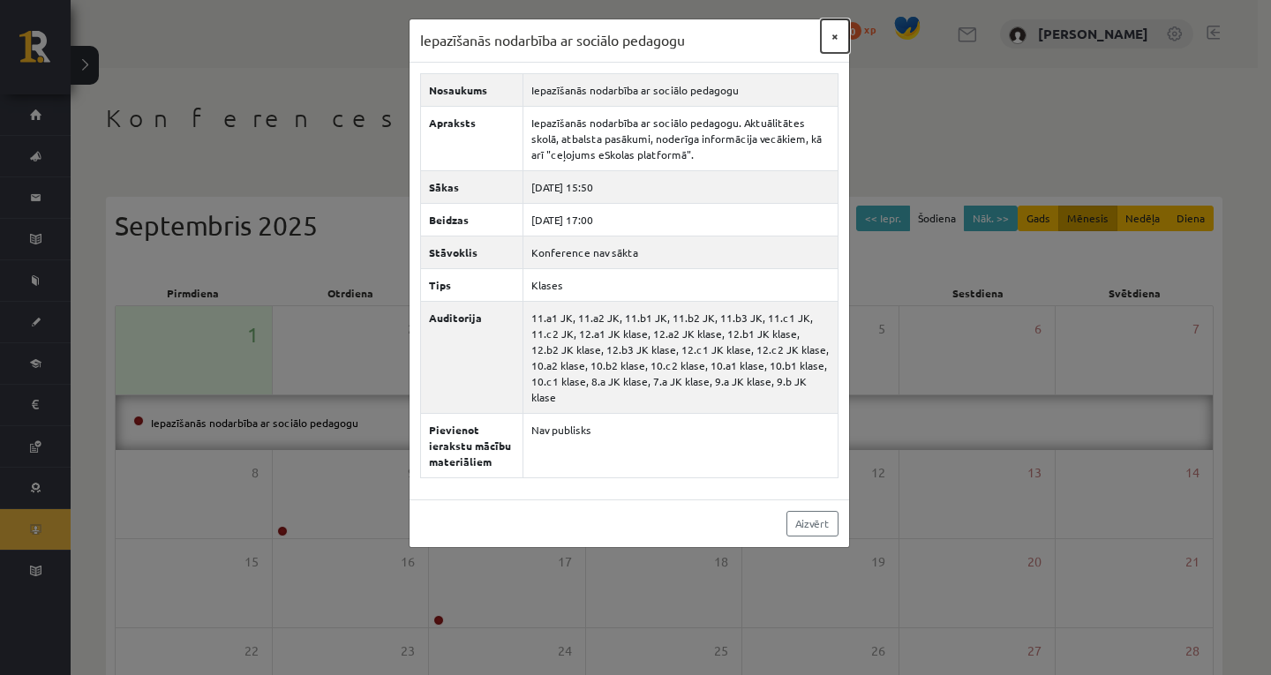
click at [832, 32] on button "×" at bounding box center [835, 36] width 28 height 34
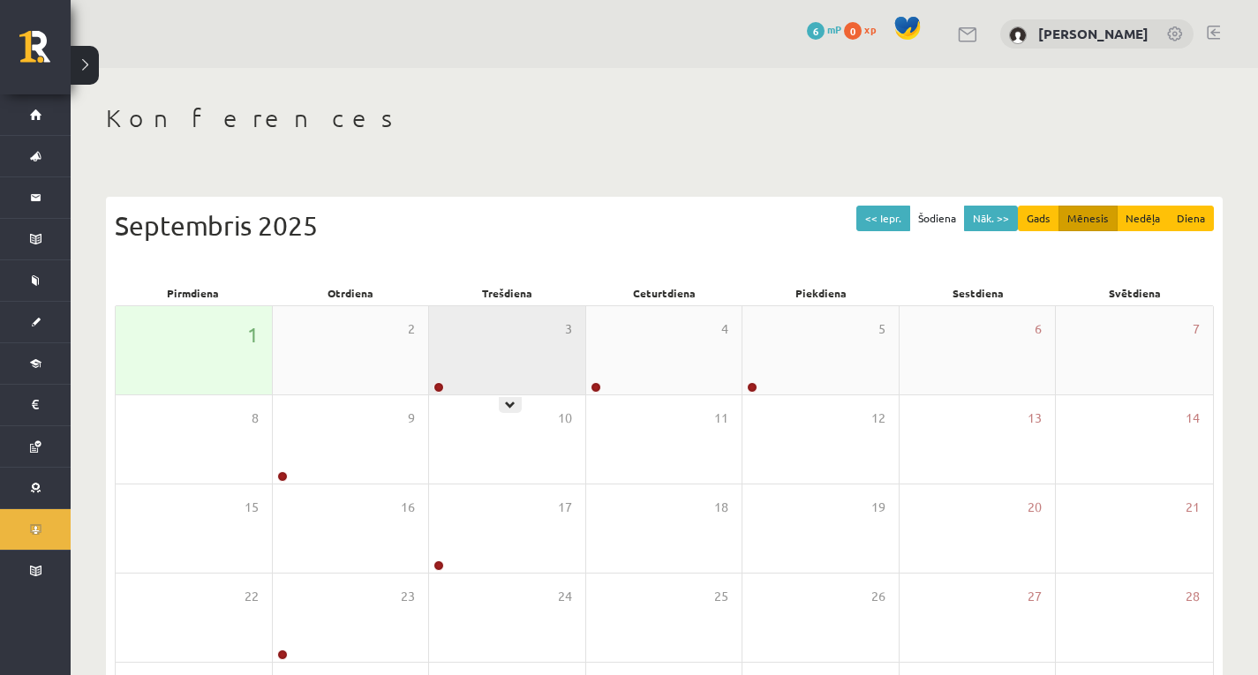
click at [440, 386] on link at bounding box center [438, 387] width 11 height 11
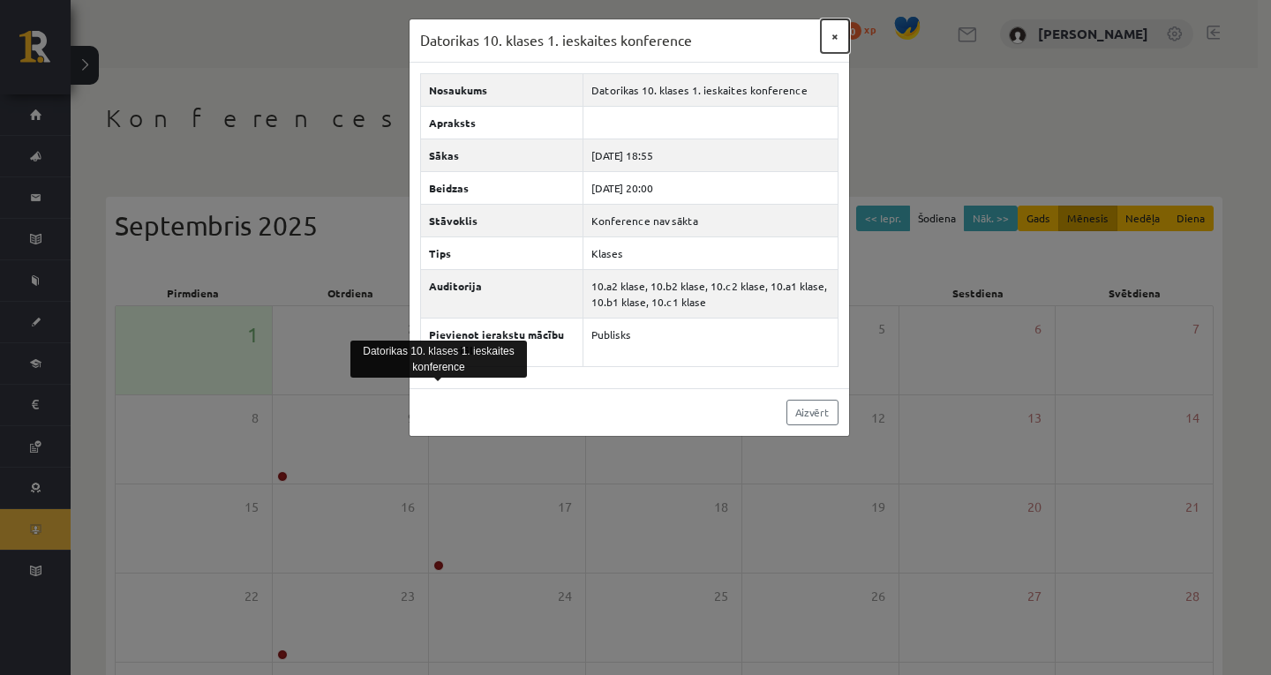
click at [834, 42] on button "×" at bounding box center [835, 36] width 28 height 34
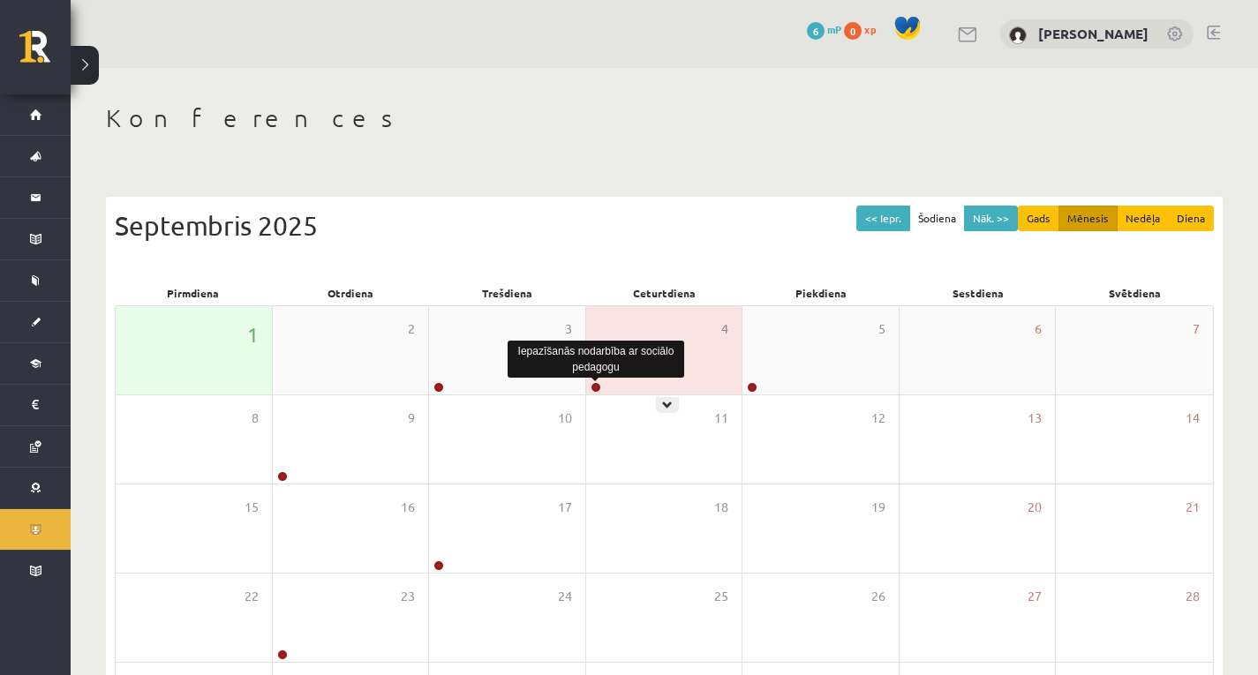
click at [596, 382] on link at bounding box center [595, 387] width 11 height 11
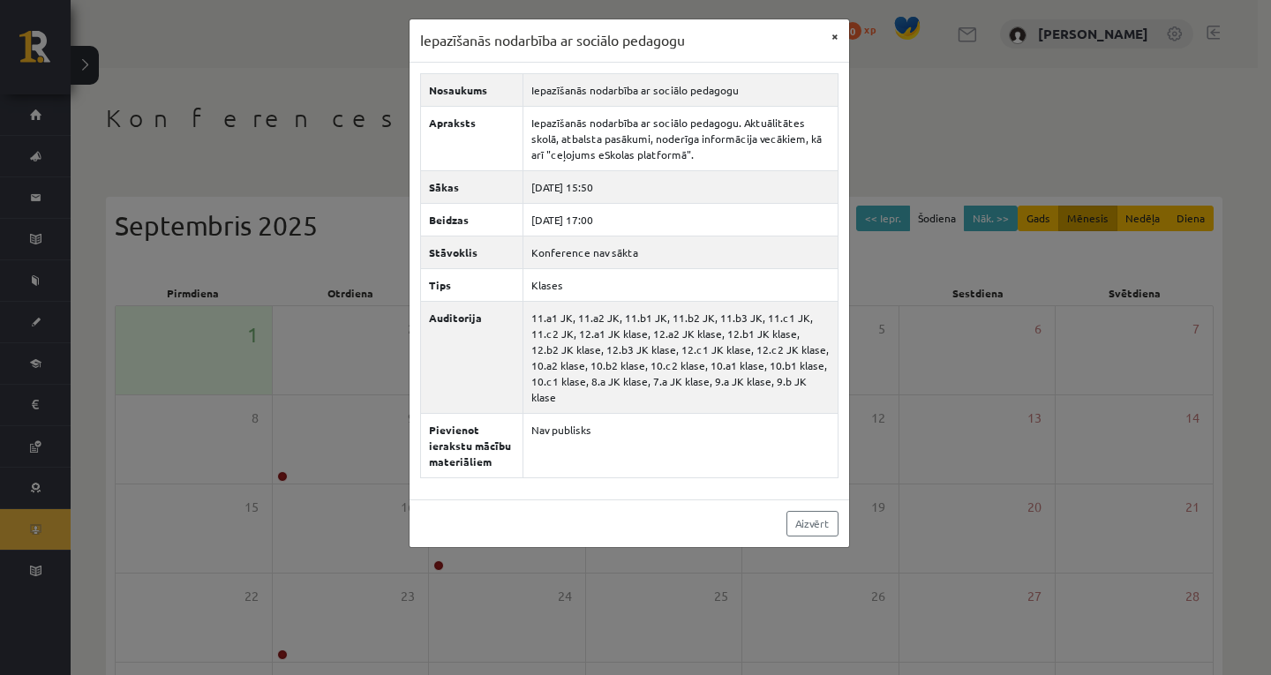
click at [837, 23] on div "Iepazīšanās nodarbība ar sociālo pedagogu × Nosaukums Iepazīšanās nodarbība ar …" at bounding box center [635, 337] width 1271 height 675
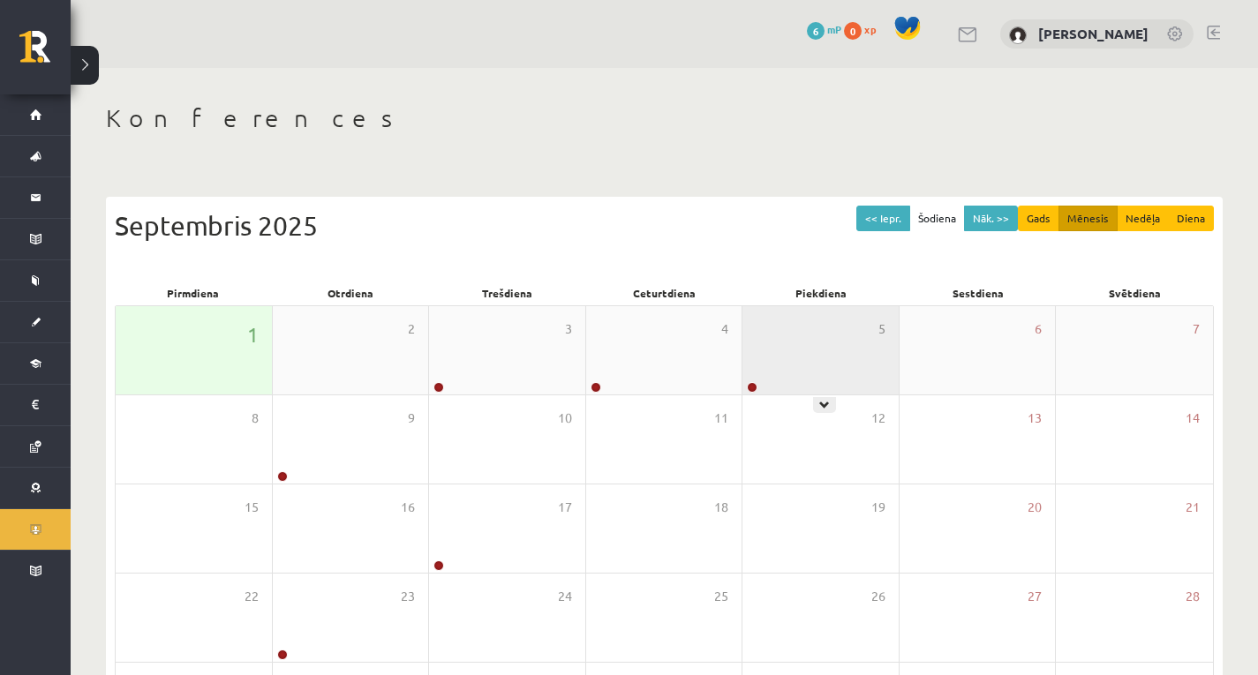
click at [762, 350] on div "5" at bounding box center [820, 350] width 156 height 88
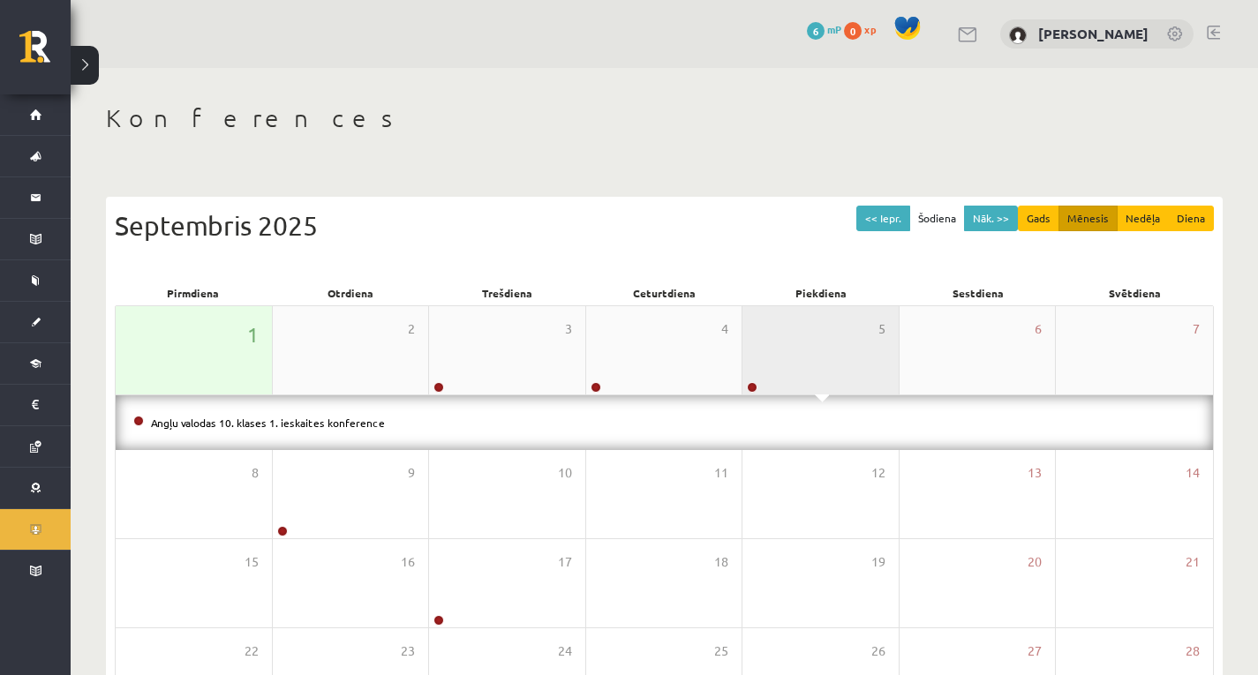
click at [755, 384] on link at bounding box center [752, 387] width 11 height 11
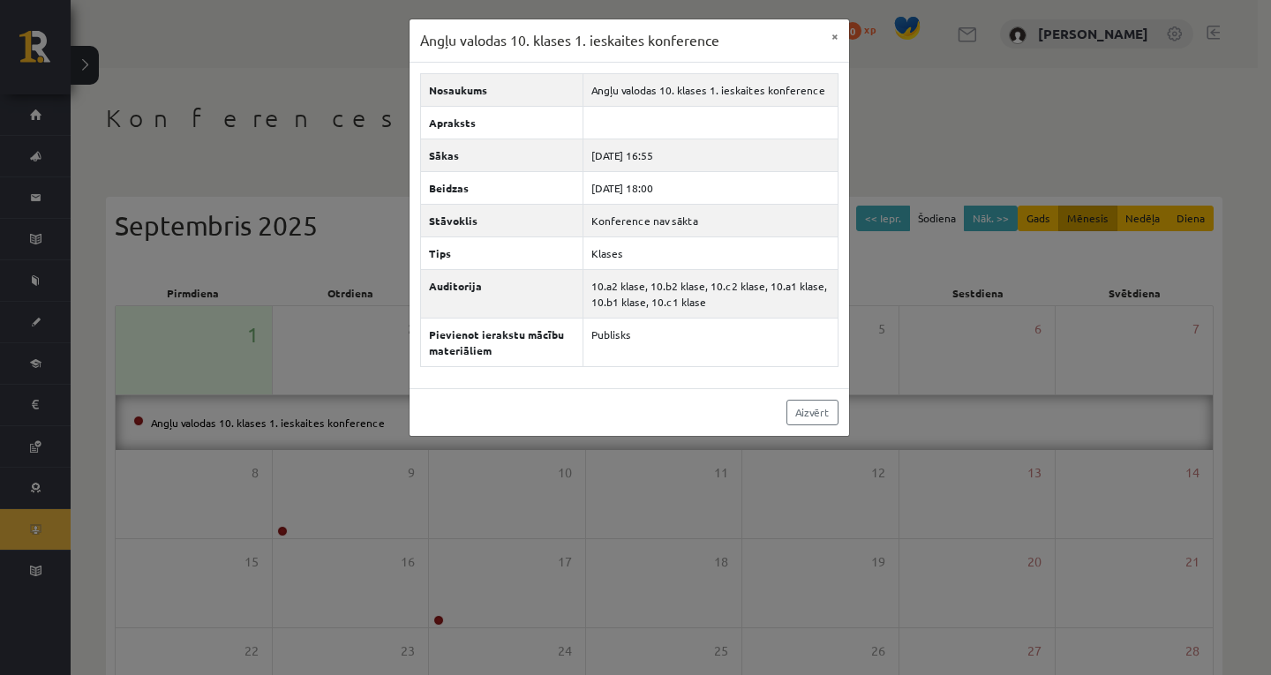
drag, startPoint x: 852, startPoint y: 35, endPoint x: 836, endPoint y: 38, distance: 17.0
click at [843, 37] on div "Angļu valodas 10. klases 1. ieskaites konference × Nosaukums Angļu valodas 10. …" at bounding box center [635, 337] width 1271 height 675
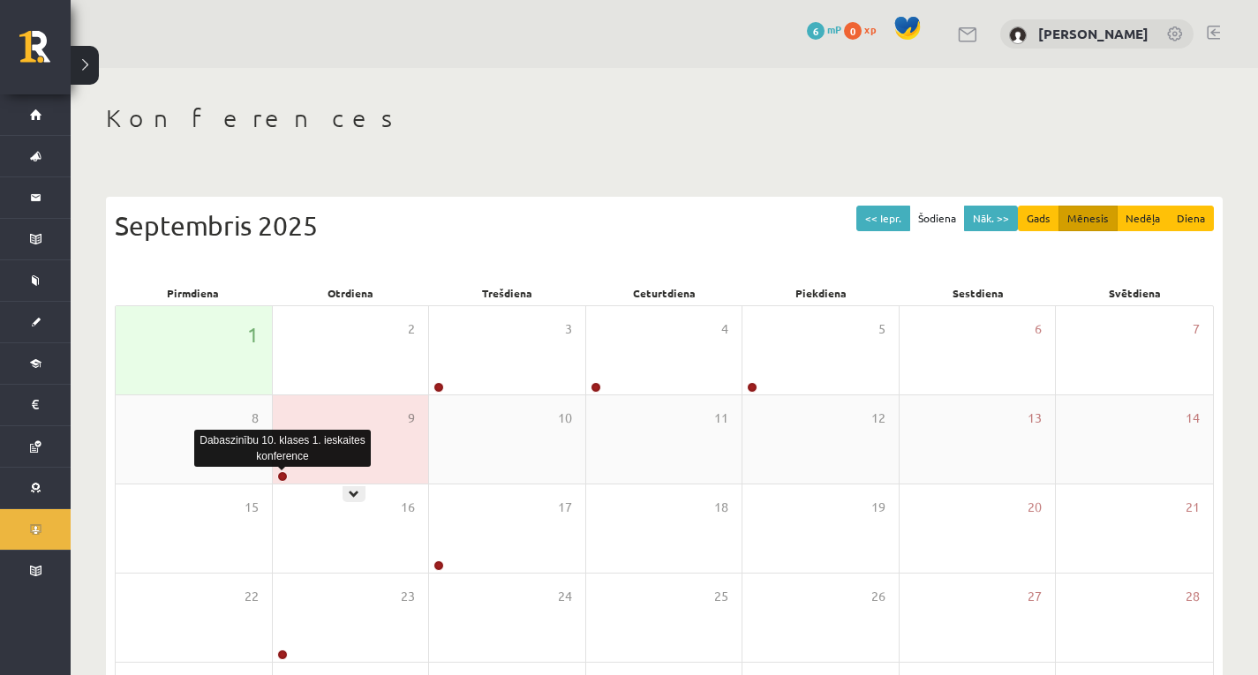
click at [282, 474] on link at bounding box center [282, 476] width 11 height 11
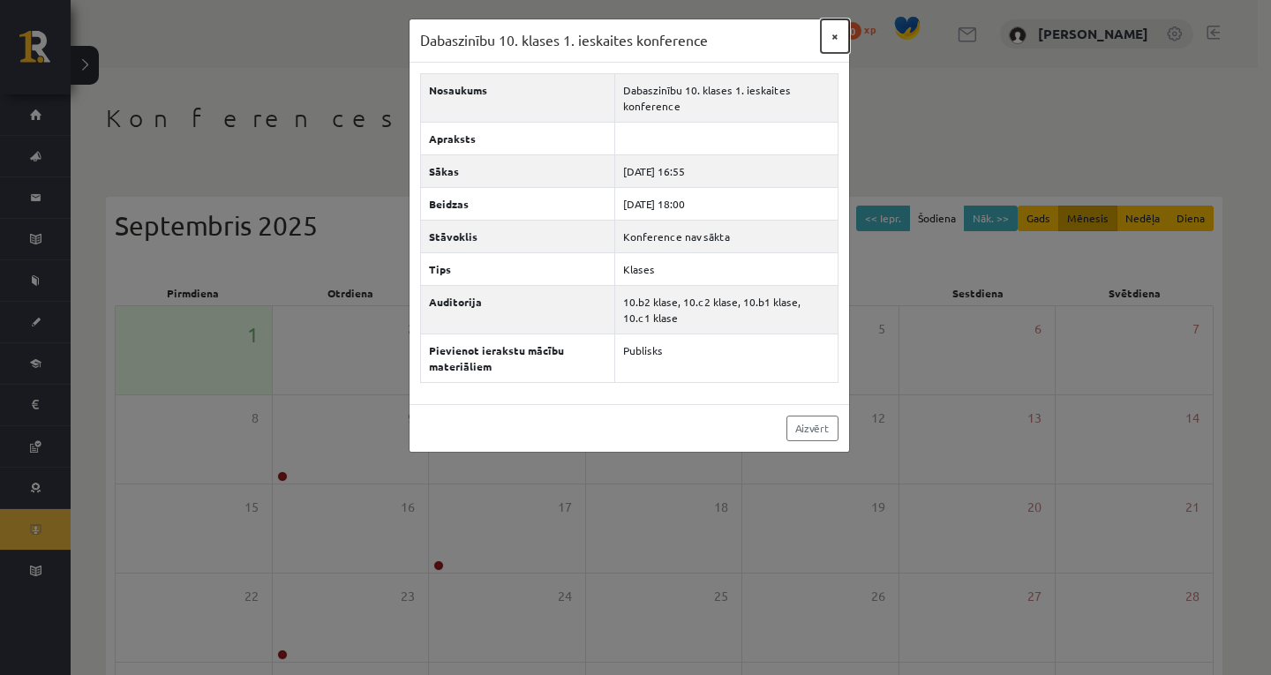
click at [844, 33] on button "×" at bounding box center [835, 36] width 28 height 34
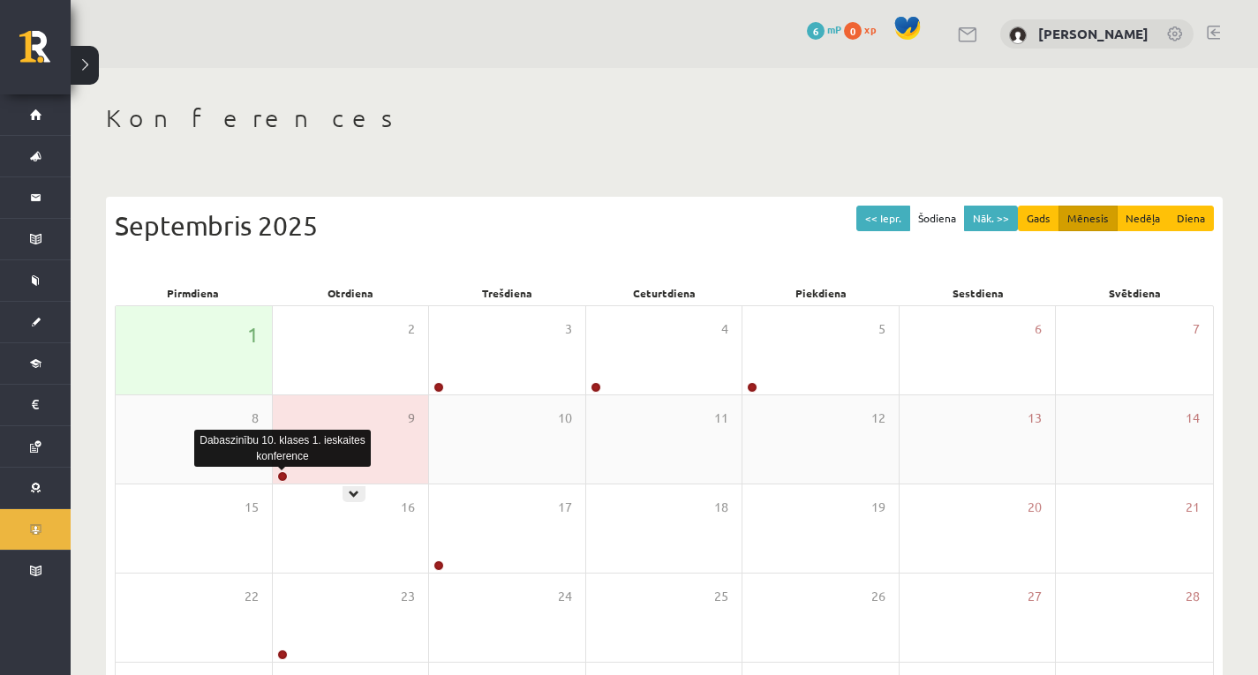
click at [283, 480] on link at bounding box center [282, 476] width 11 height 11
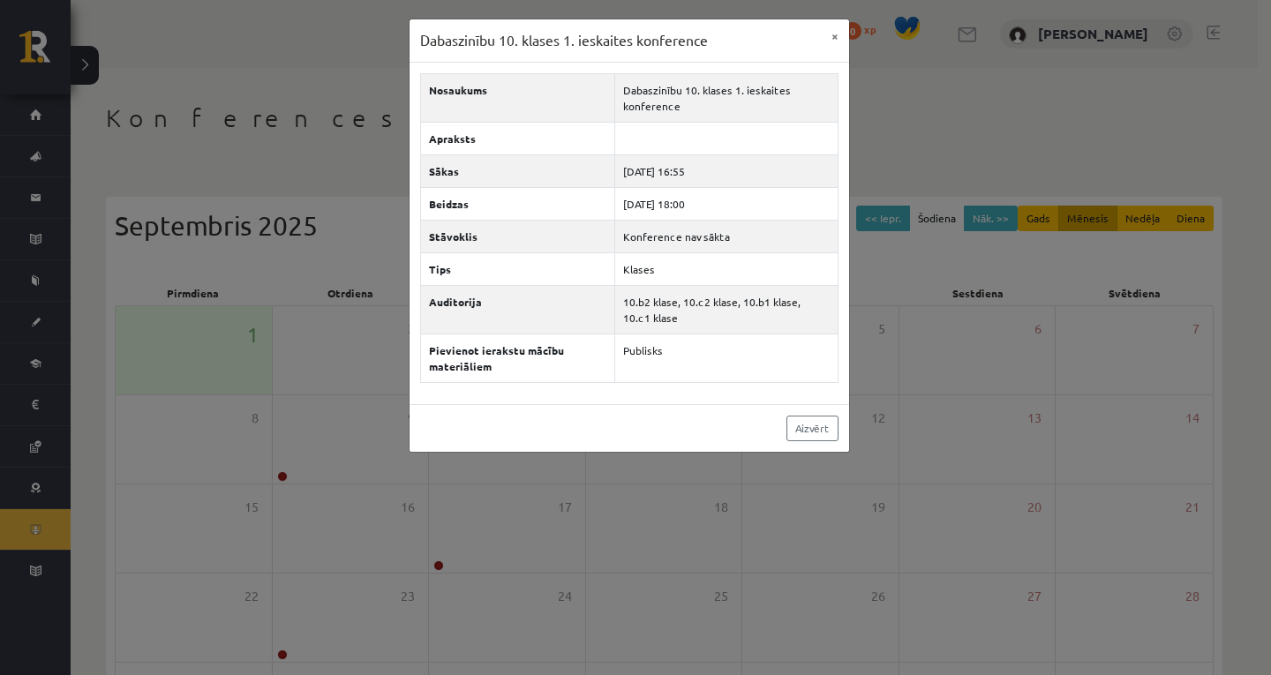
click at [0, 191] on div "Dabaszinību 10. klases 1. ieskaites konference × Nosaukums Dabaszinību 10. klas…" at bounding box center [635, 337] width 1271 height 675
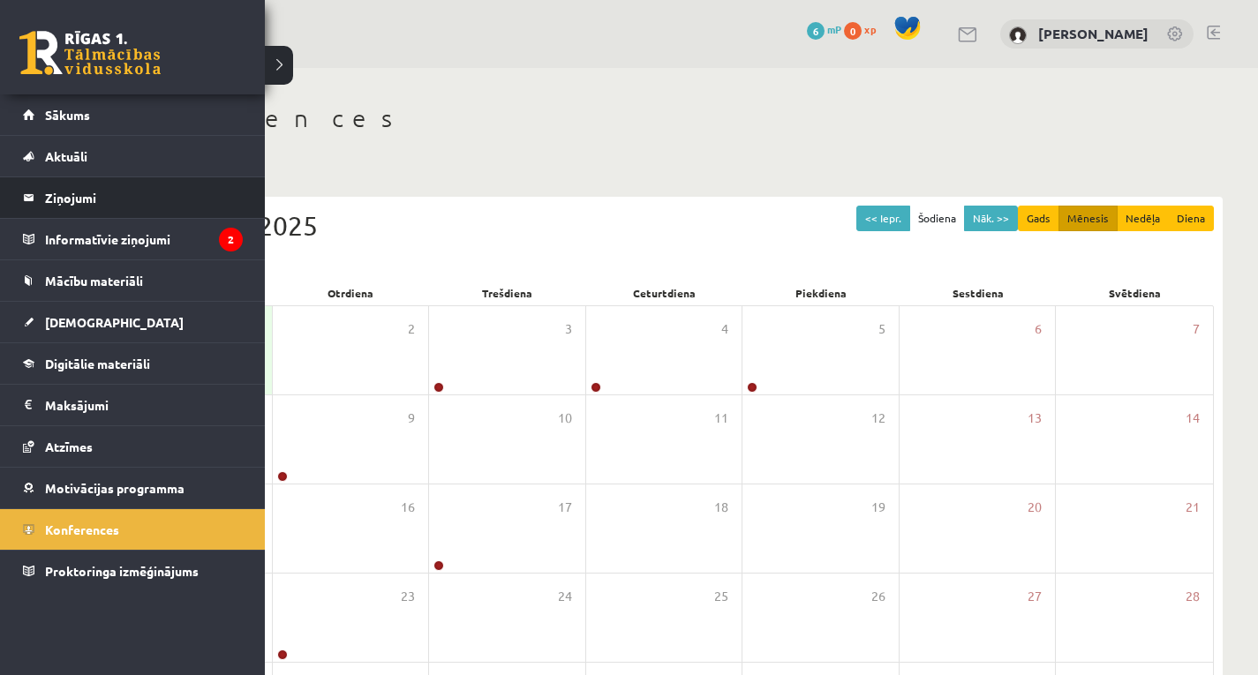
click at [0, 191] on li "Ziņojumi 0" at bounding box center [132, 197] width 265 height 42
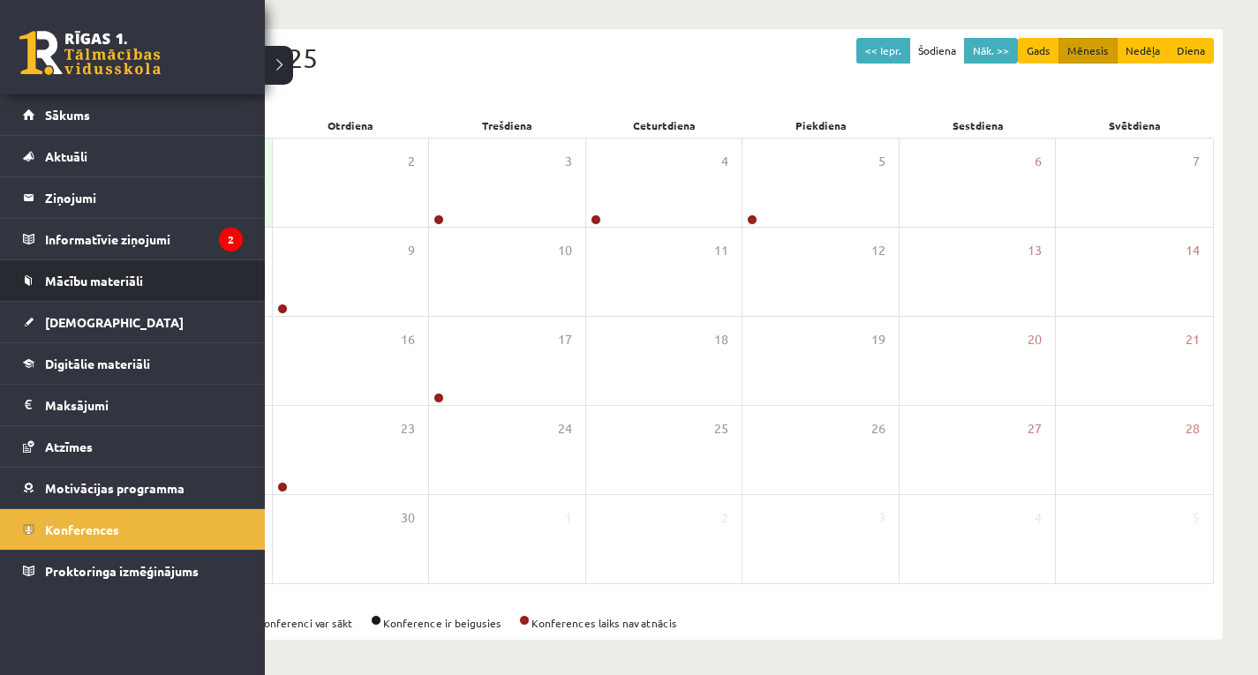
click at [0, 261] on li "Mācību materiāli Mācību materiāli Pieslēgties Uzdevumiem Literatūras saraksts D…" at bounding box center [132, 280] width 265 height 42
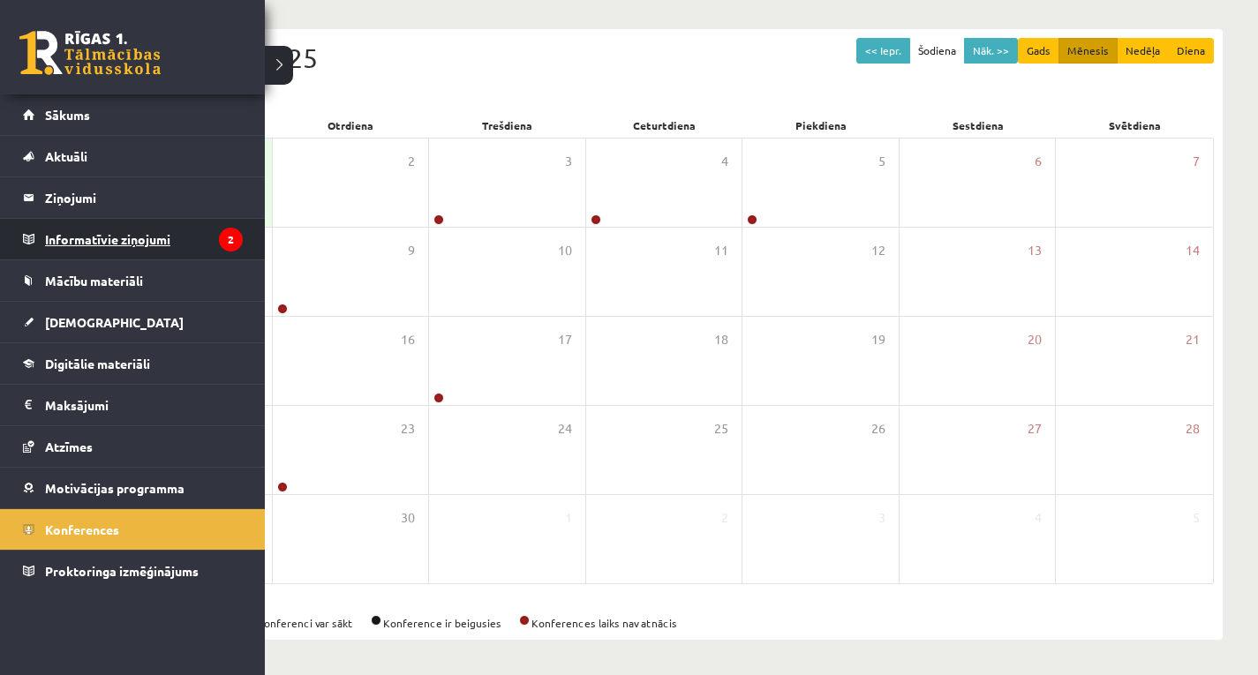
click at [129, 250] on legend "Informatīvie ziņojumi 2" at bounding box center [144, 239] width 198 height 41
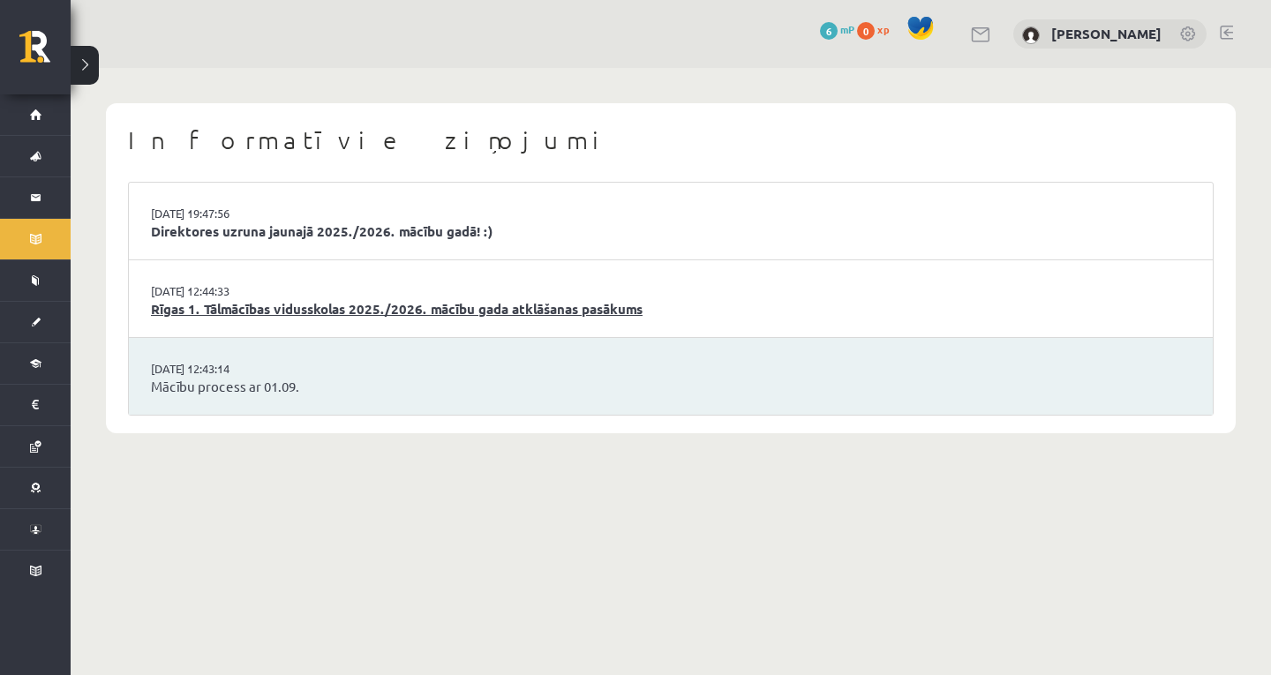
click at [314, 314] on link "Rīgas 1. Tālmācības vidusskolas 2025./2026. mācību gada atklāšanas pasākums" at bounding box center [671, 309] width 1040 height 20
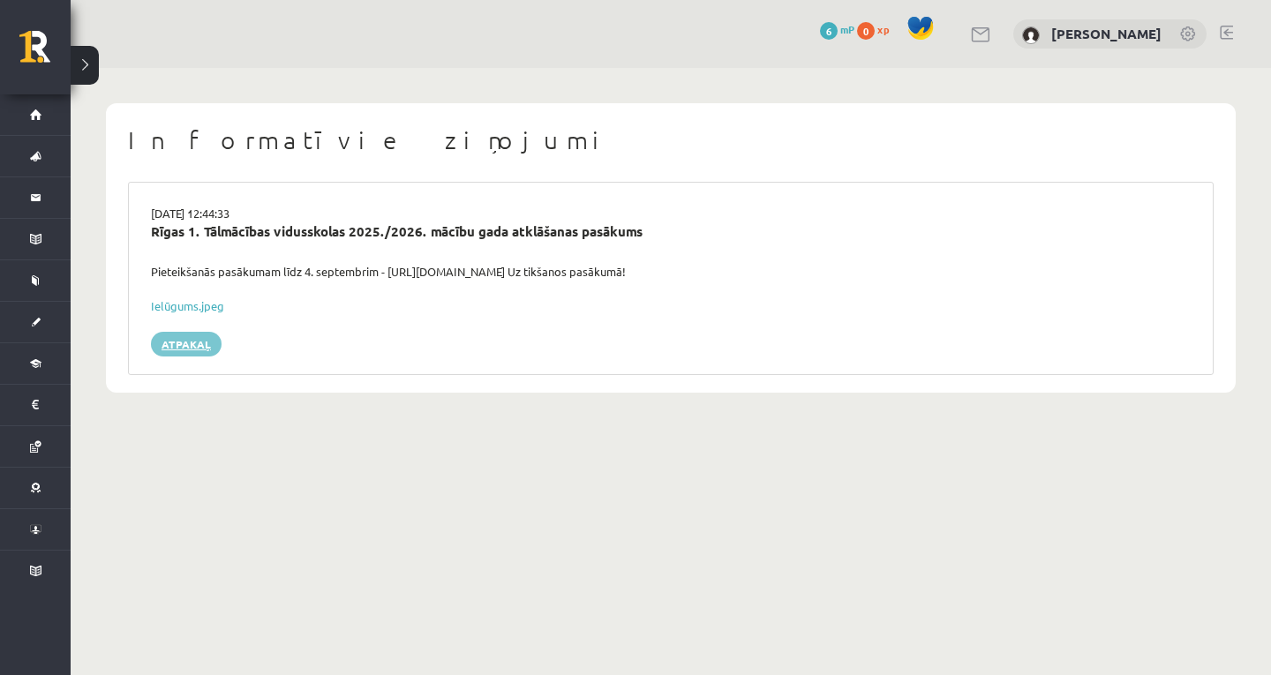
click at [194, 334] on link "Atpakaļ" at bounding box center [186, 344] width 71 height 25
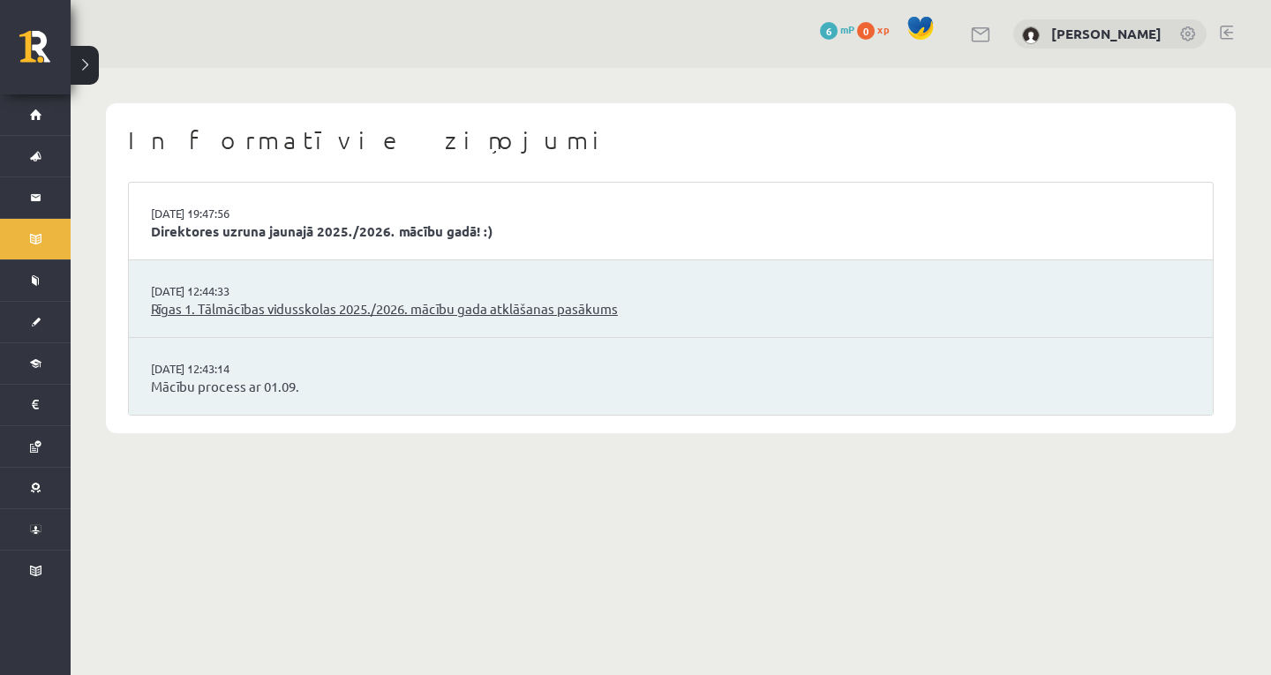
click at [241, 303] on link "Rīgas 1. Tālmācības vidusskolas 2025./2026. mācību gada atklāšanas pasākums" at bounding box center [671, 309] width 1040 height 20
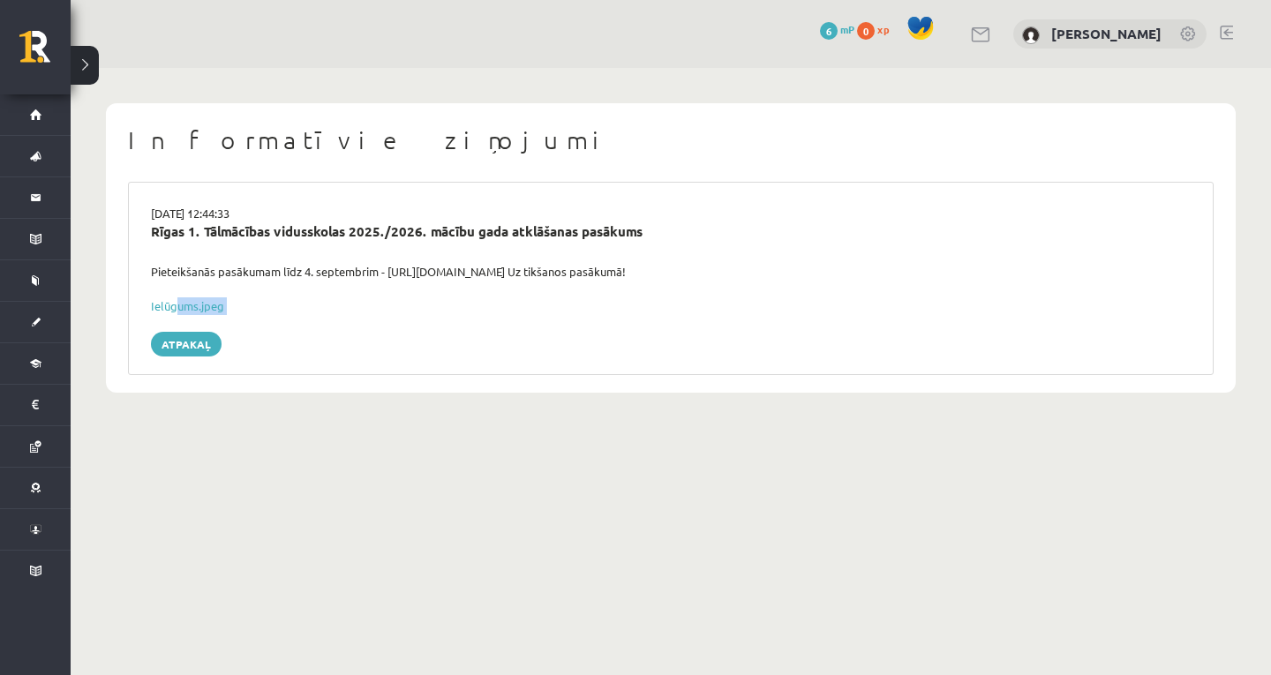
click at [177, 313] on div "29.08.2025 12:44:33 Rīgas 1. Tālmācības vidusskolas 2025./2026. mācību gada atk…" at bounding box center [670, 278] width 1085 height 193
click at [177, 310] on link "Ielūgums.jpeg" at bounding box center [187, 305] width 73 height 15
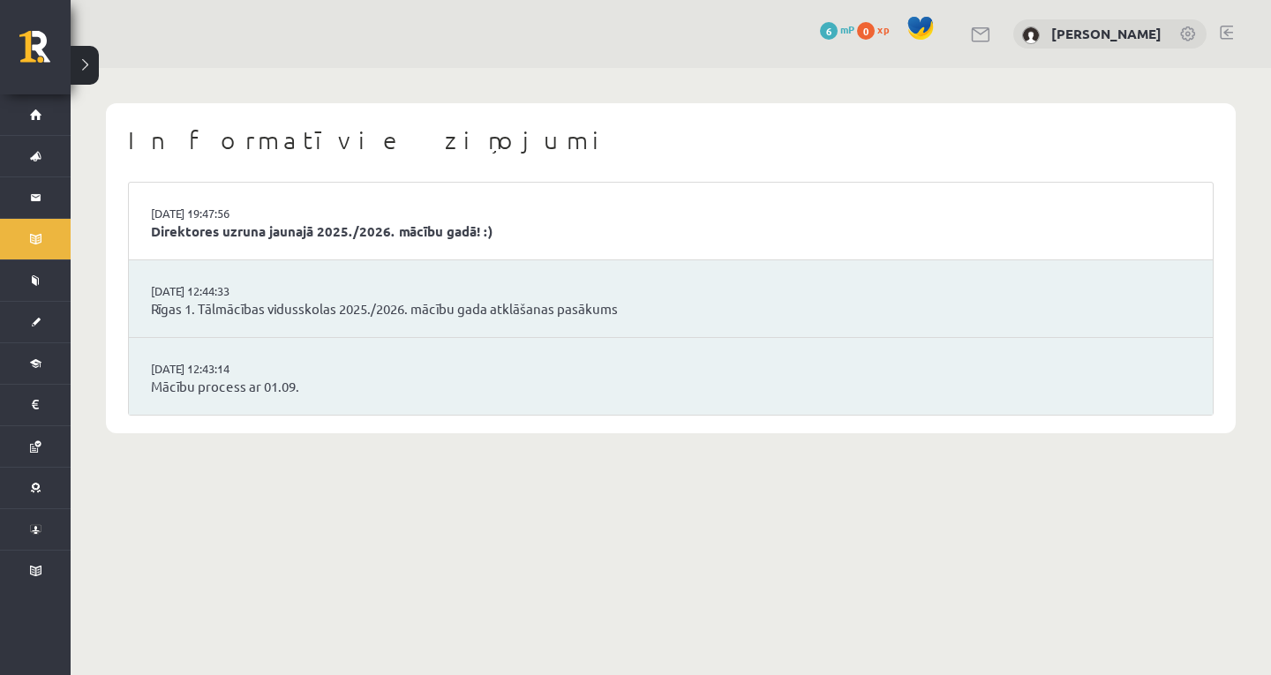
click at [376, 198] on li "29.08.2025 19:47:56 Direktores uzruna jaunajā 2025./2026. mācību gadā! :)" at bounding box center [671, 222] width 1084 height 78
click at [386, 217] on li "29.08.2025 19:47:56 Direktores uzruna jaunajā 2025./2026. mācību gadā! :)" at bounding box center [671, 222] width 1084 height 78
click at [381, 234] on link "Direktores uzruna jaunajā 2025./2026. mācību gadā! :)" at bounding box center [671, 232] width 1040 height 20
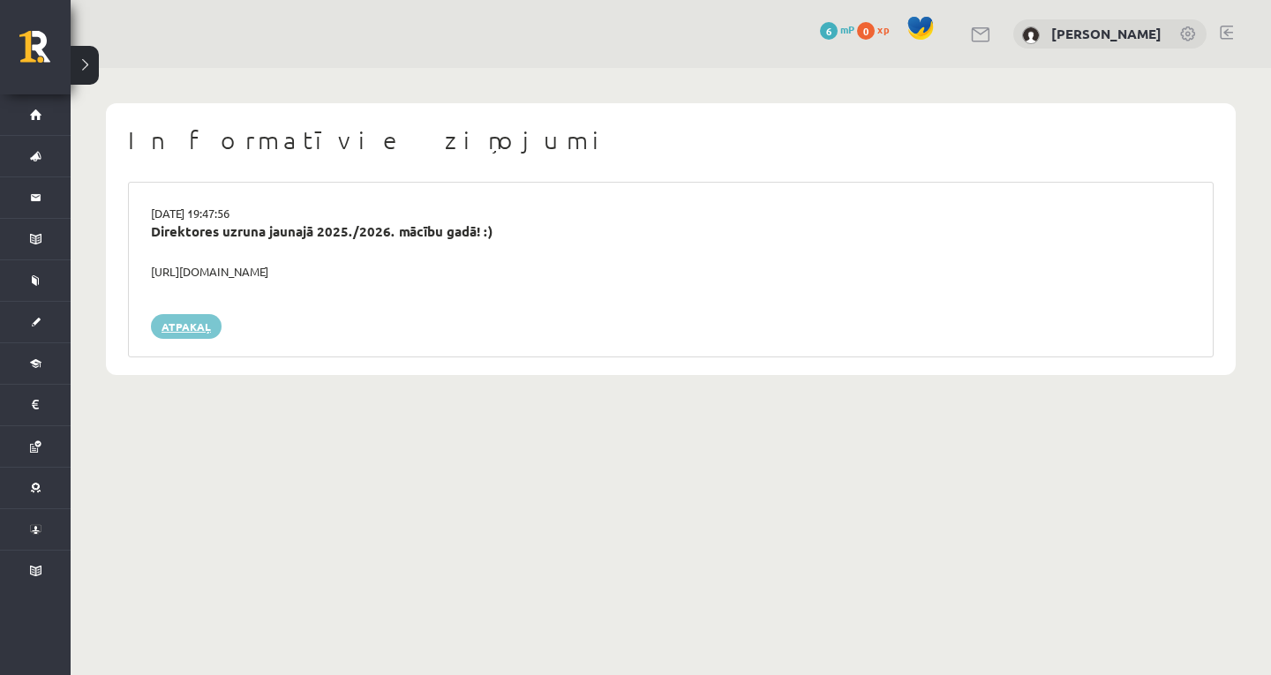
click at [185, 320] on link "Atpakaļ" at bounding box center [186, 326] width 71 height 25
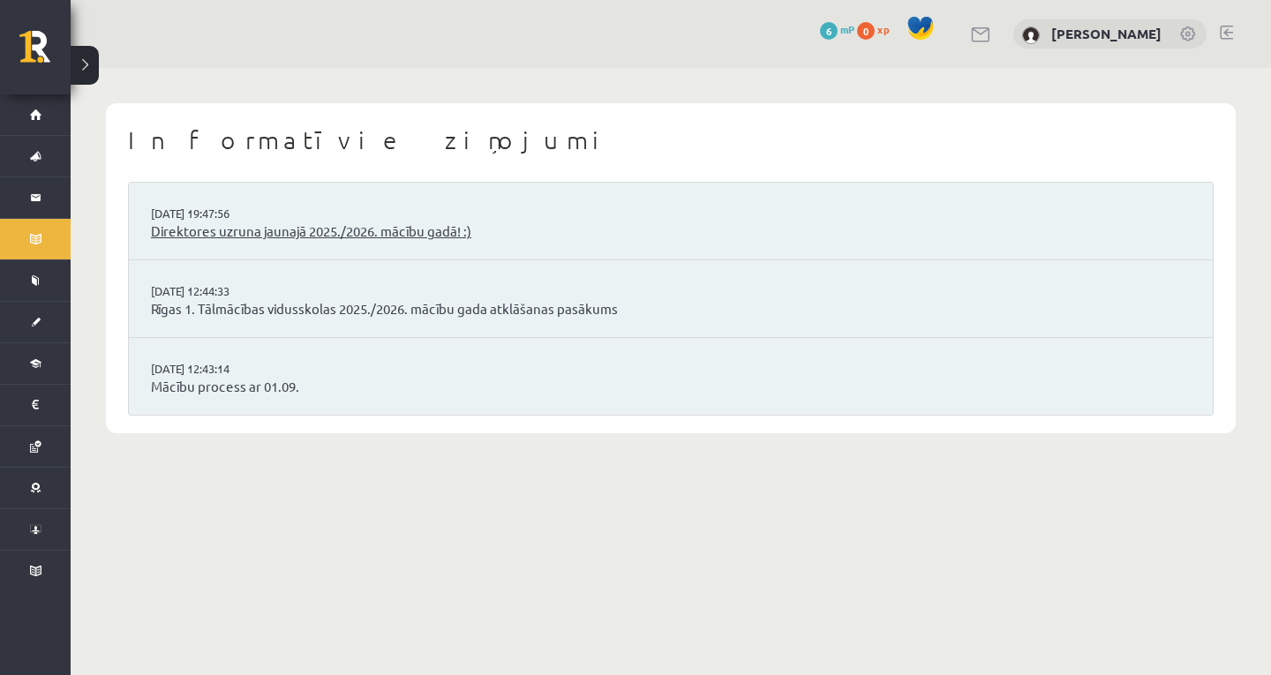
click at [199, 222] on link "Direktores uzruna jaunajā 2025./2026. mācību gadā! :)" at bounding box center [671, 232] width 1040 height 20
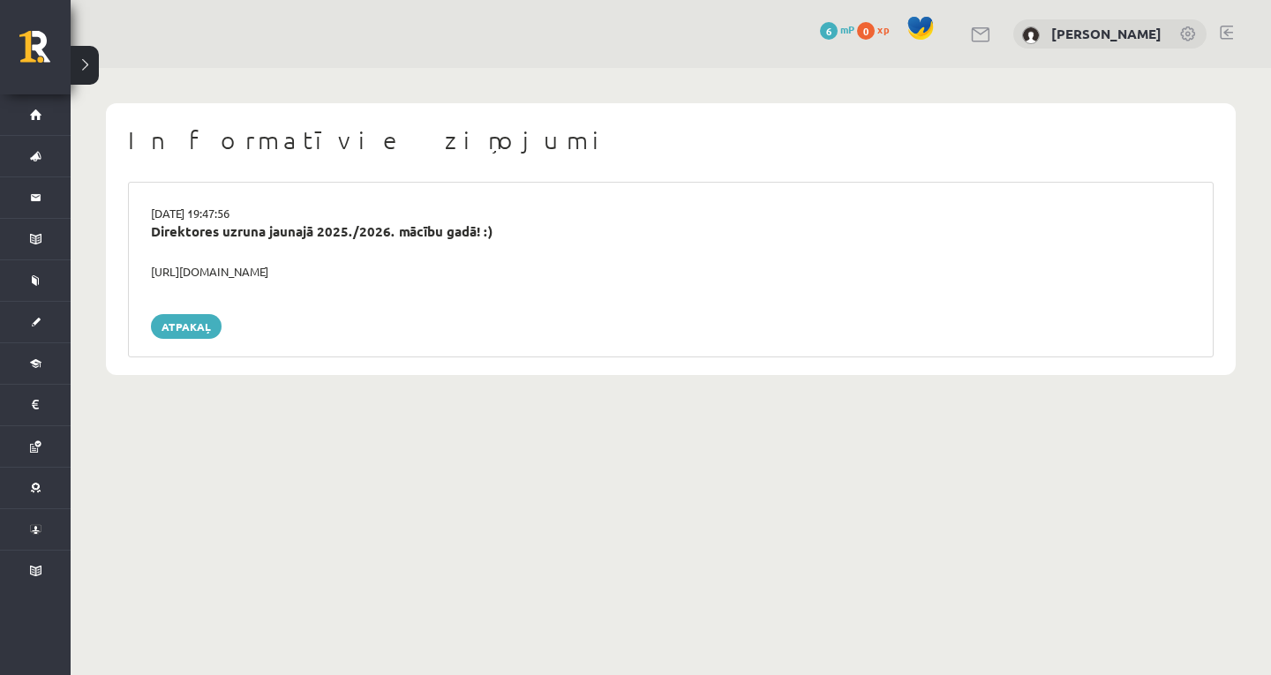
click at [208, 279] on div "[URL][DOMAIN_NAME]" at bounding box center [671, 272] width 1066 height 18
click at [208, 268] on div "[URL][DOMAIN_NAME]" at bounding box center [671, 272] width 1066 height 18
click at [378, 271] on div "[URL][DOMAIN_NAME]" at bounding box center [671, 272] width 1066 height 18
drag, startPoint x: 375, startPoint y: 273, endPoint x: 218, endPoint y: 282, distance: 157.3
click at [218, 282] on div "[DATE] 19:47:56 Direktores uzruna jaunajā 2025./2026. mācību gadā! :) [URL][DOM…" at bounding box center [670, 270] width 1085 height 176
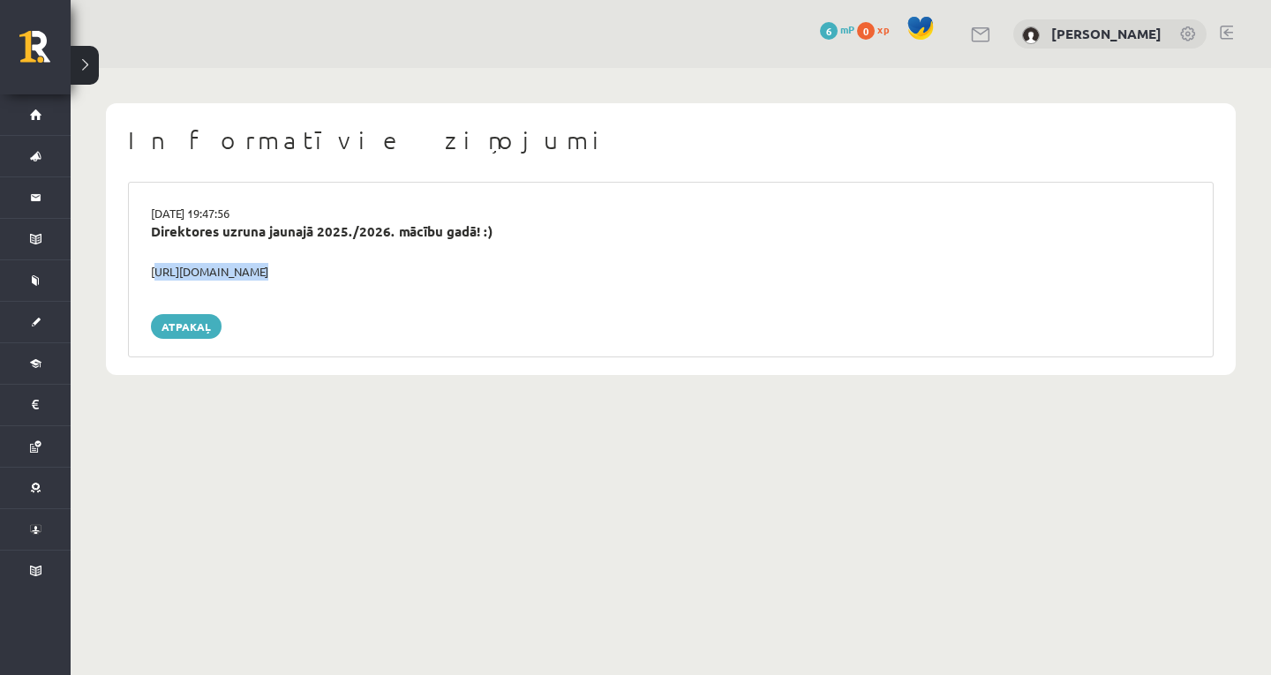
drag, startPoint x: 162, startPoint y: 272, endPoint x: 366, endPoint y: 280, distance: 204.0
click at [366, 280] on div "[DATE] 19:47:56 Direktores uzruna jaunajā 2025./2026. mācību gadā! :) [URL][DOM…" at bounding box center [670, 270] width 1085 height 176
copy div "[URL][DOMAIN_NAME]"
